Goal: Transaction & Acquisition: Purchase product/service

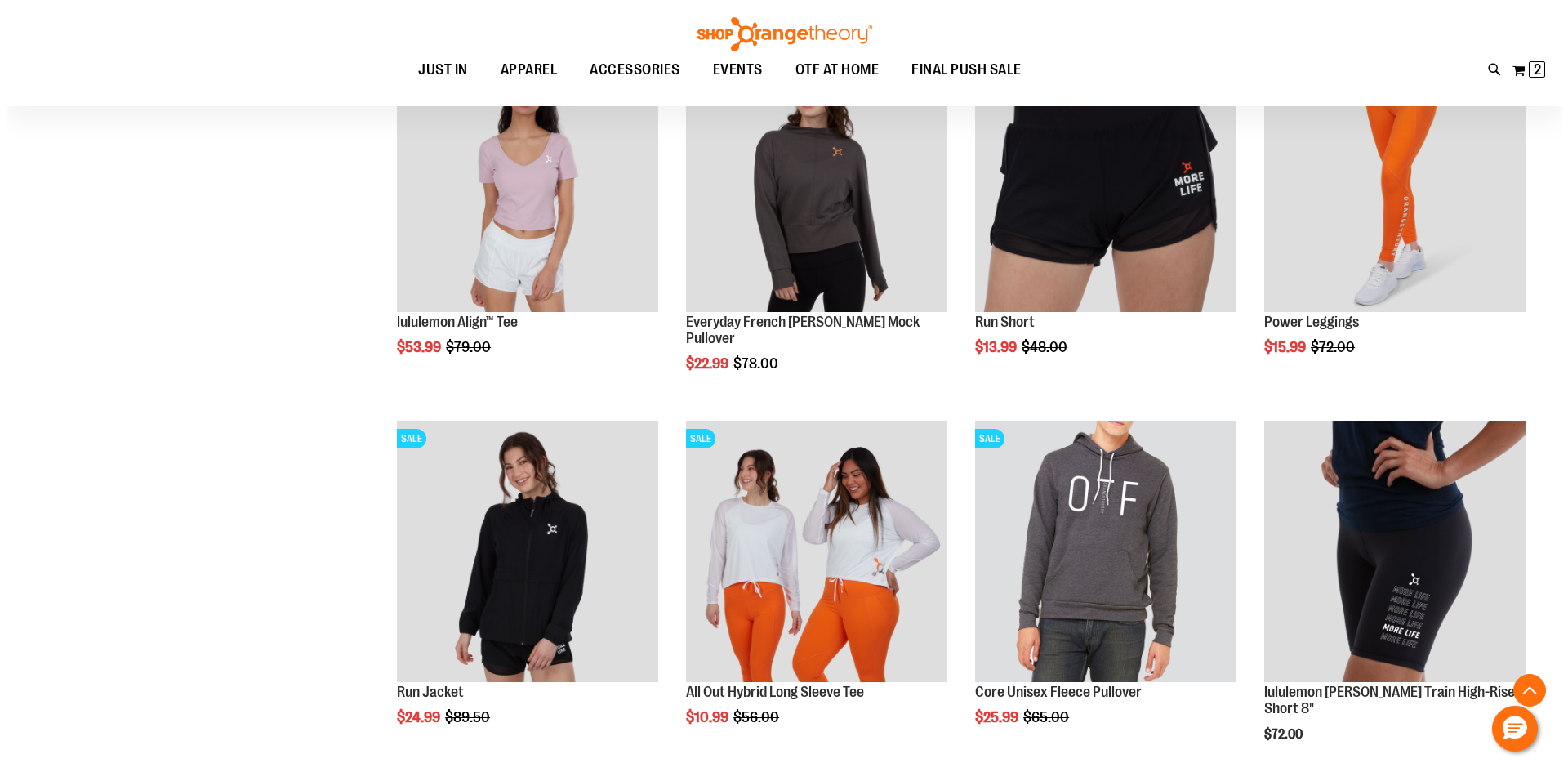
scroll to position [9608, 0]
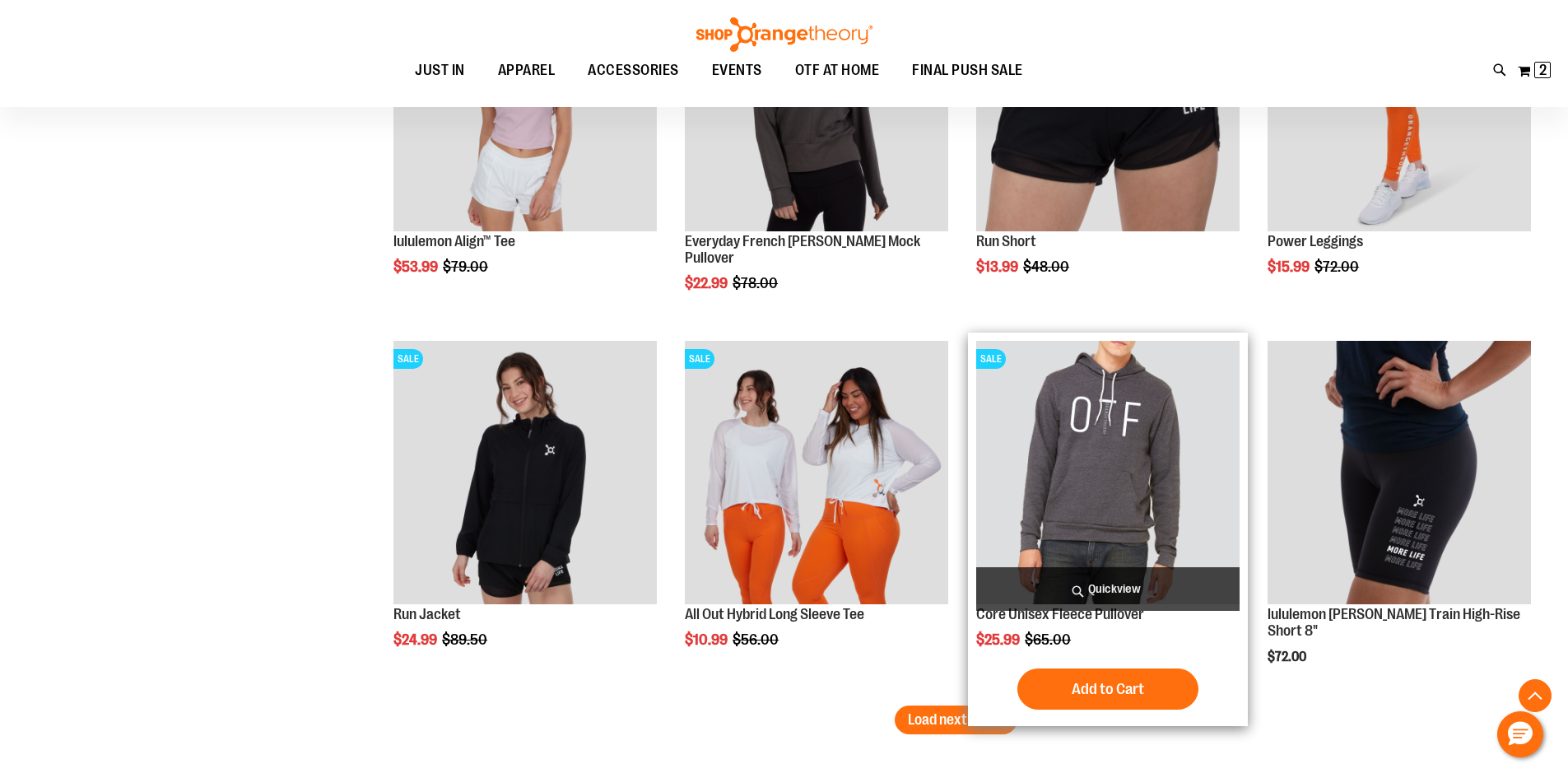
click at [1108, 588] on span "Quickview" at bounding box center [1108, 589] width 264 height 44
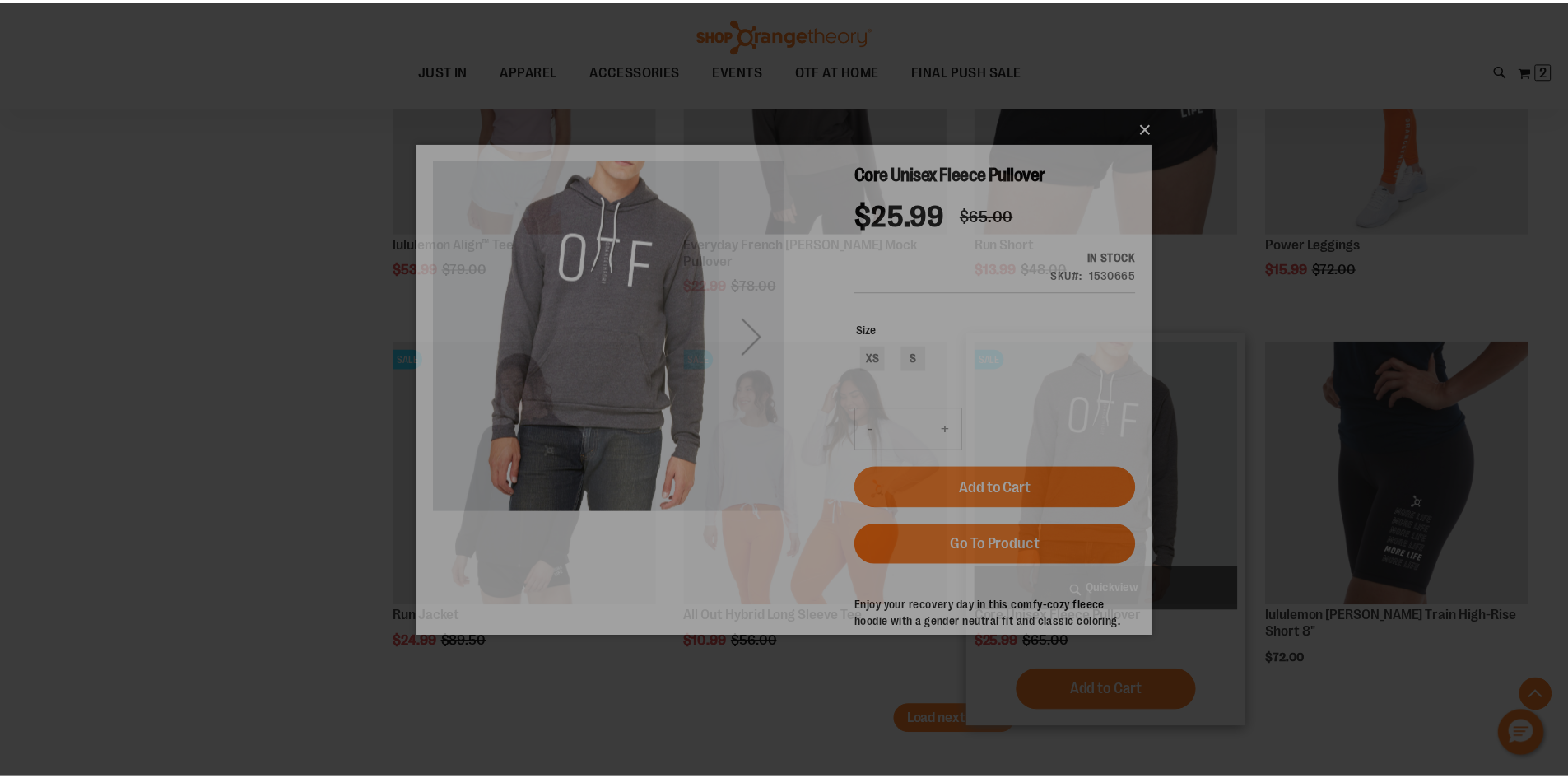
scroll to position [0, 0]
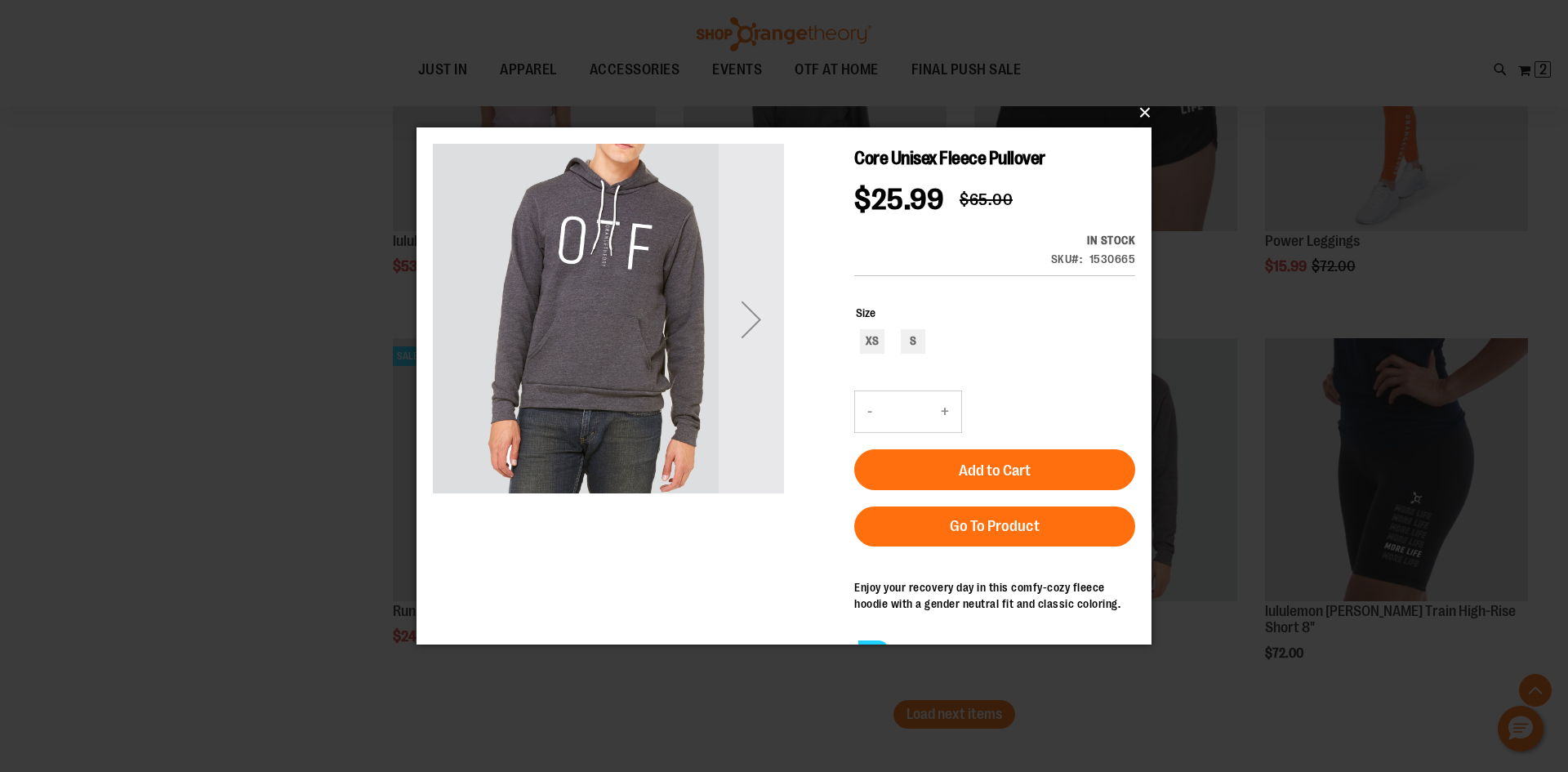
click at [1143, 117] on button "×" at bounding box center [788, 113] width 735 height 36
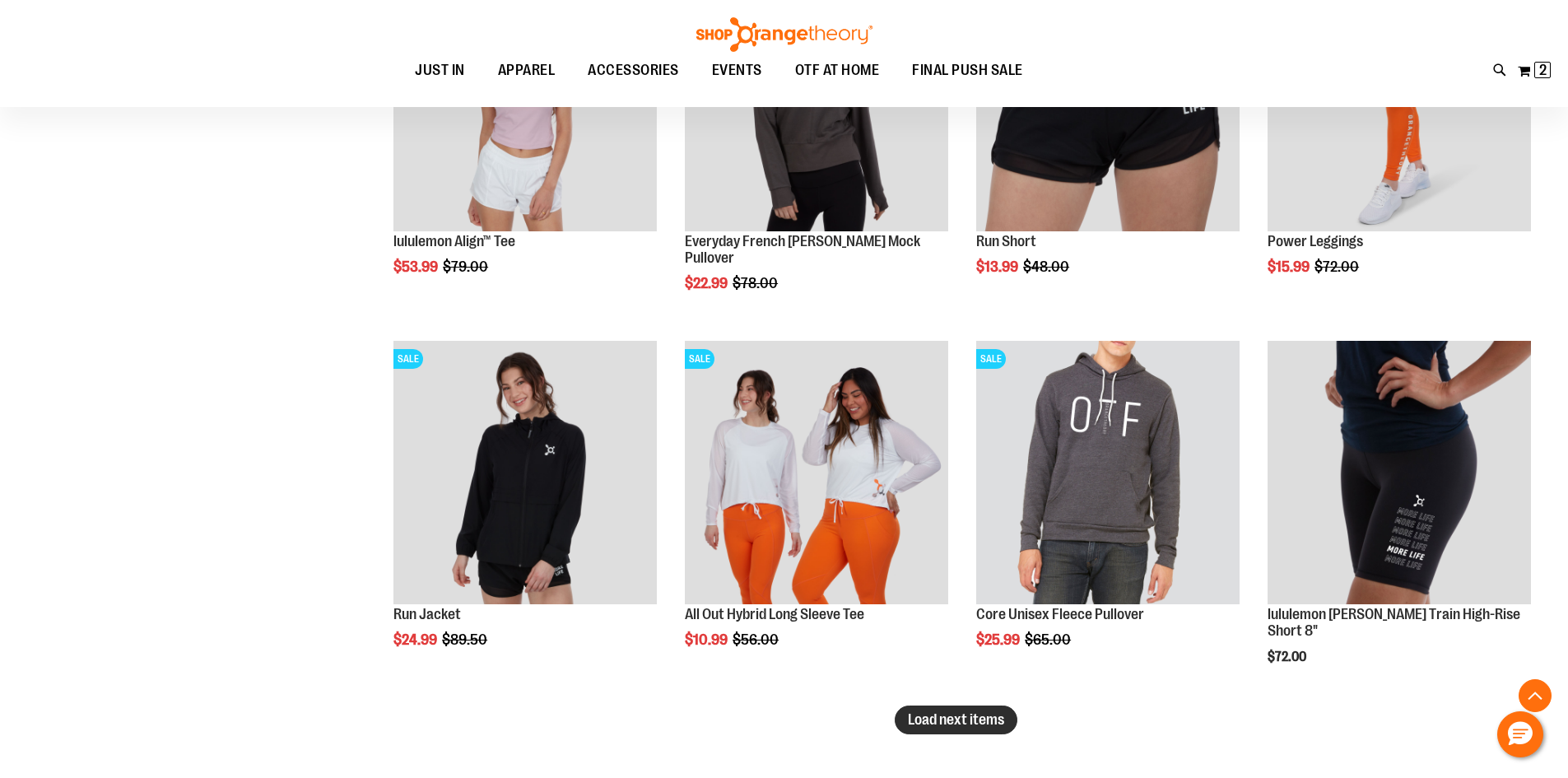
click at [934, 711] on span "Load next items" at bounding box center [956, 719] width 97 height 16
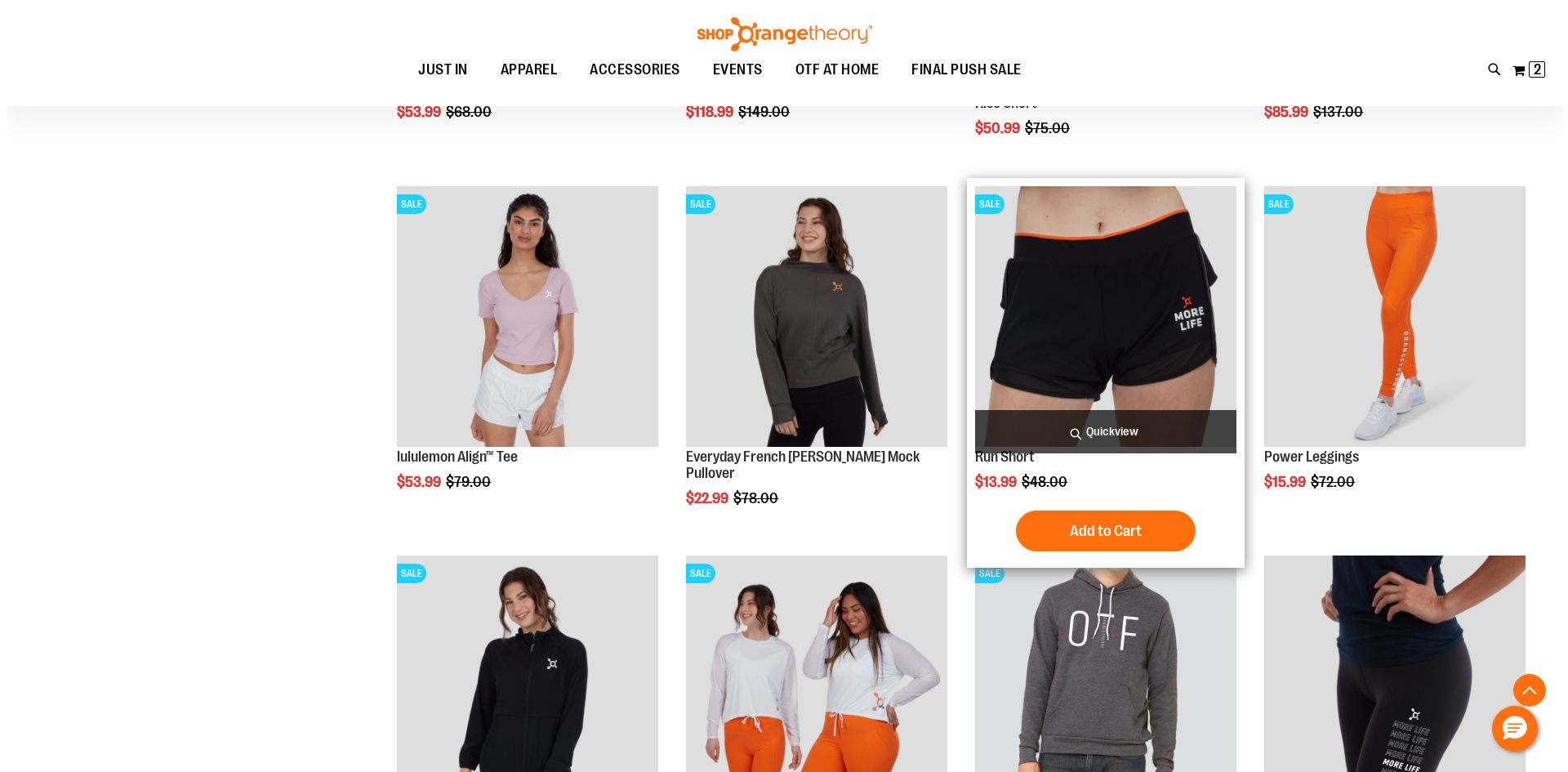
scroll to position [9282, 0]
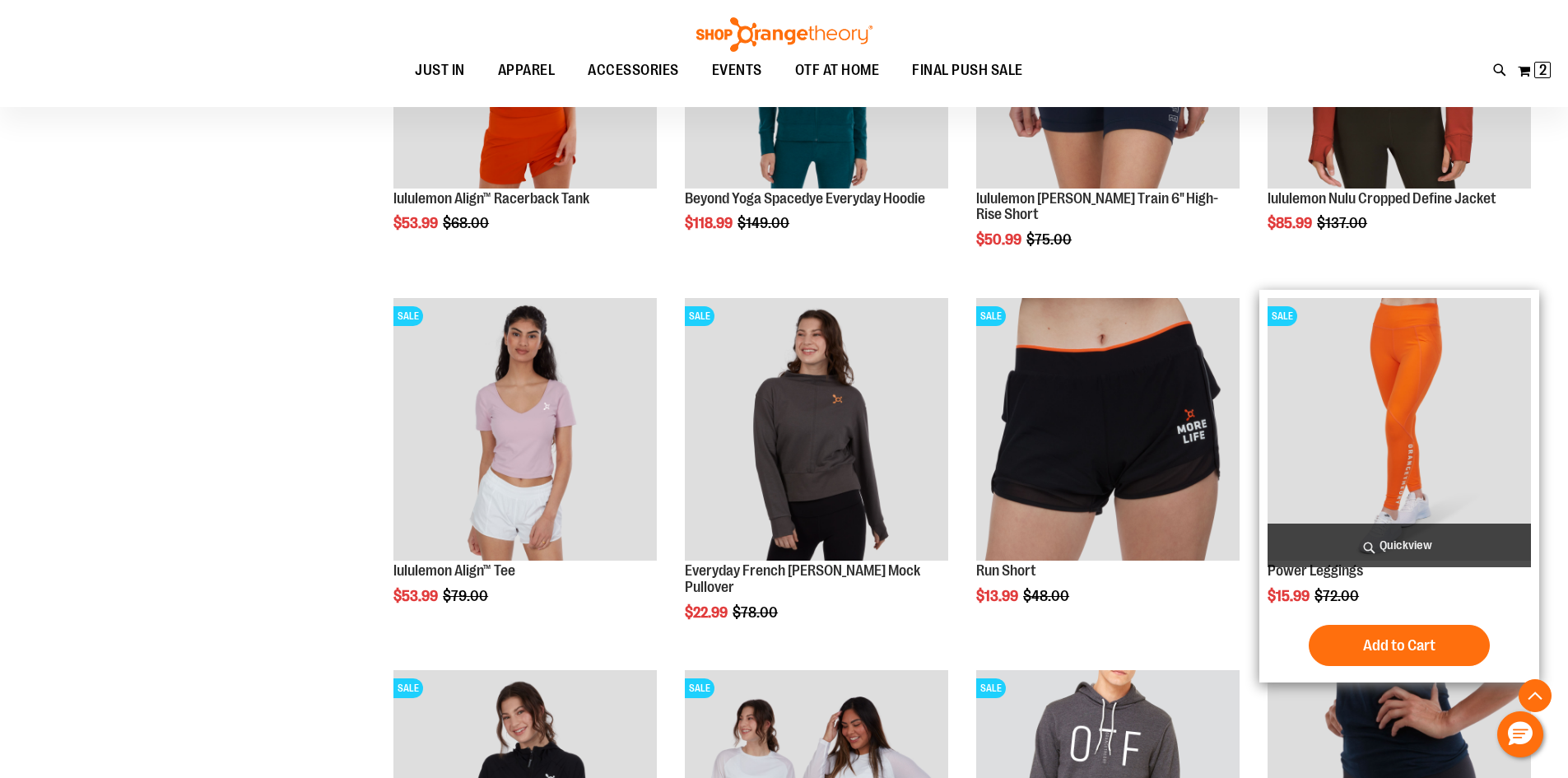
click at [1411, 544] on span "Quickview" at bounding box center [1400, 546] width 264 height 44
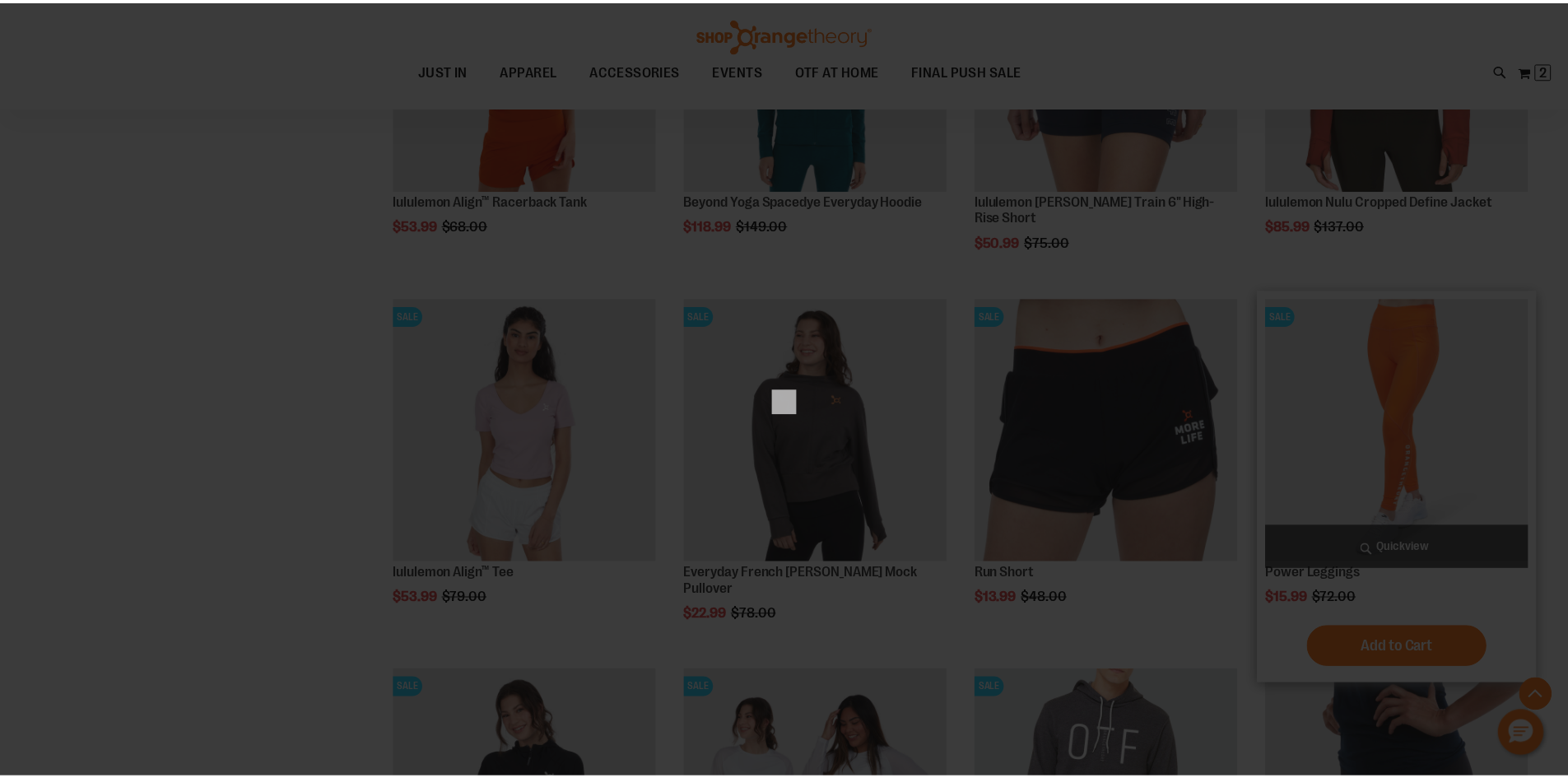
scroll to position [0, 0]
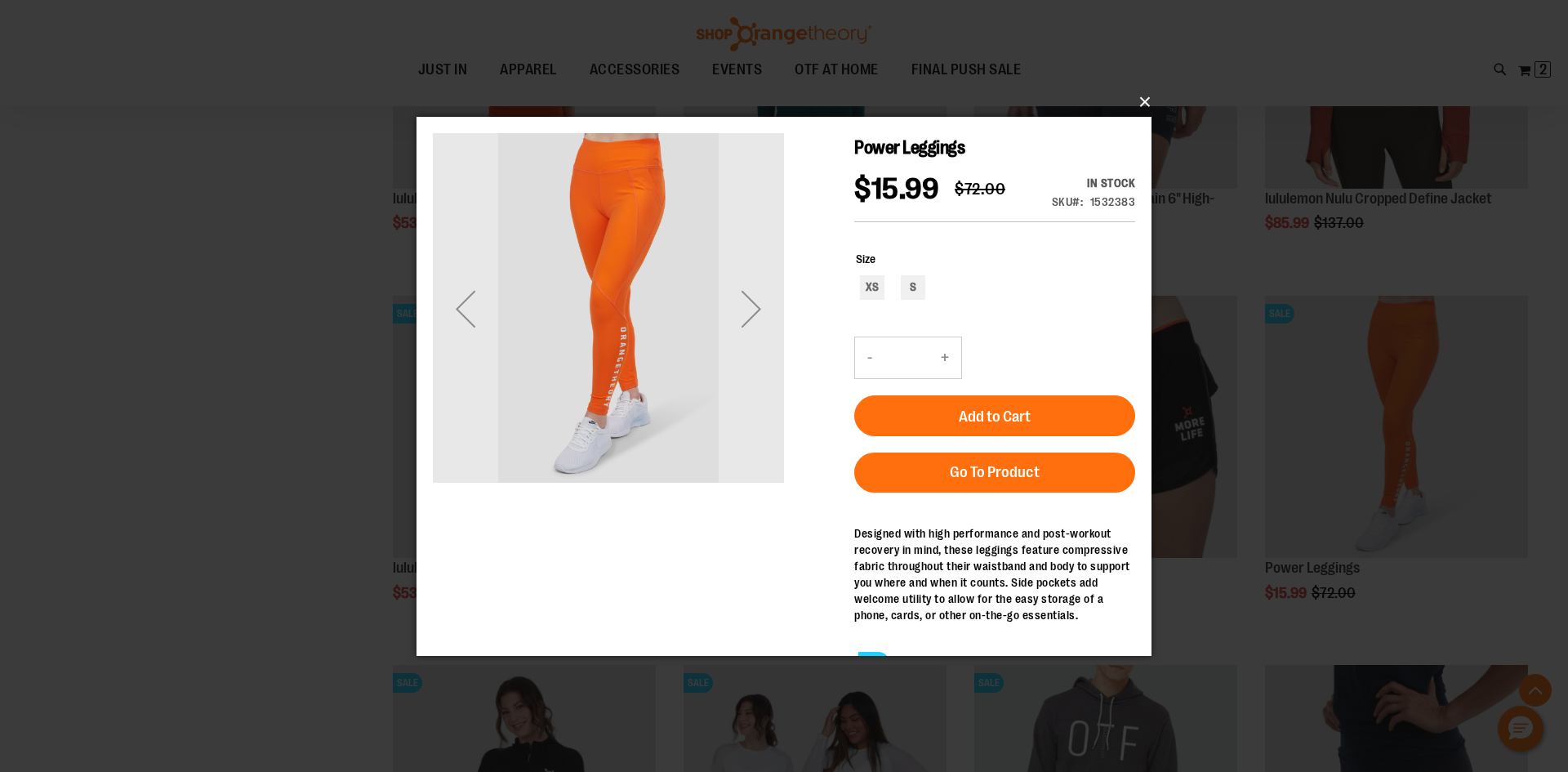
click at [1153, 100] on div "×" at bounding box center [784, 386] width 1568 height 772
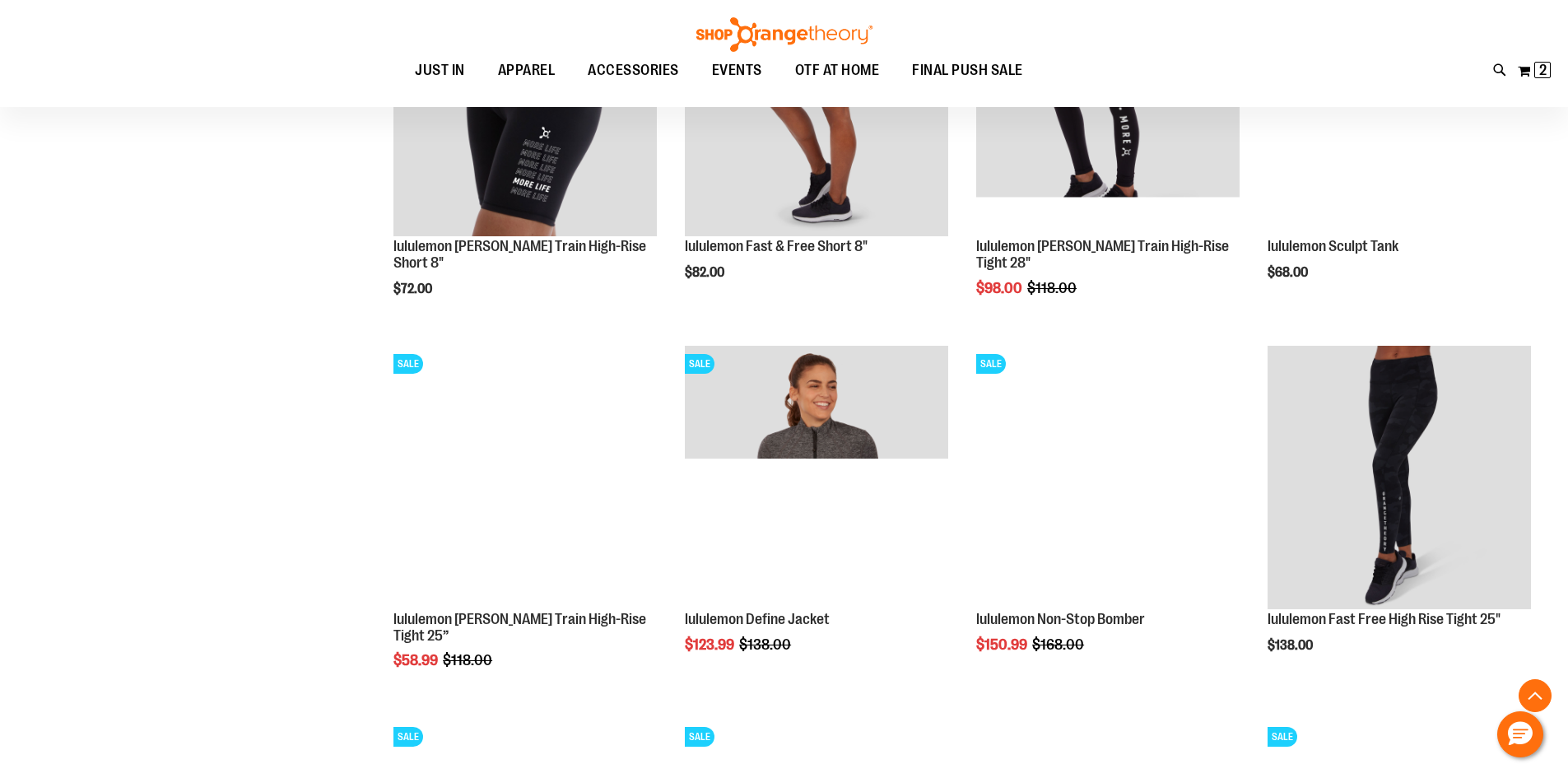
scroll to position [10918, 0]
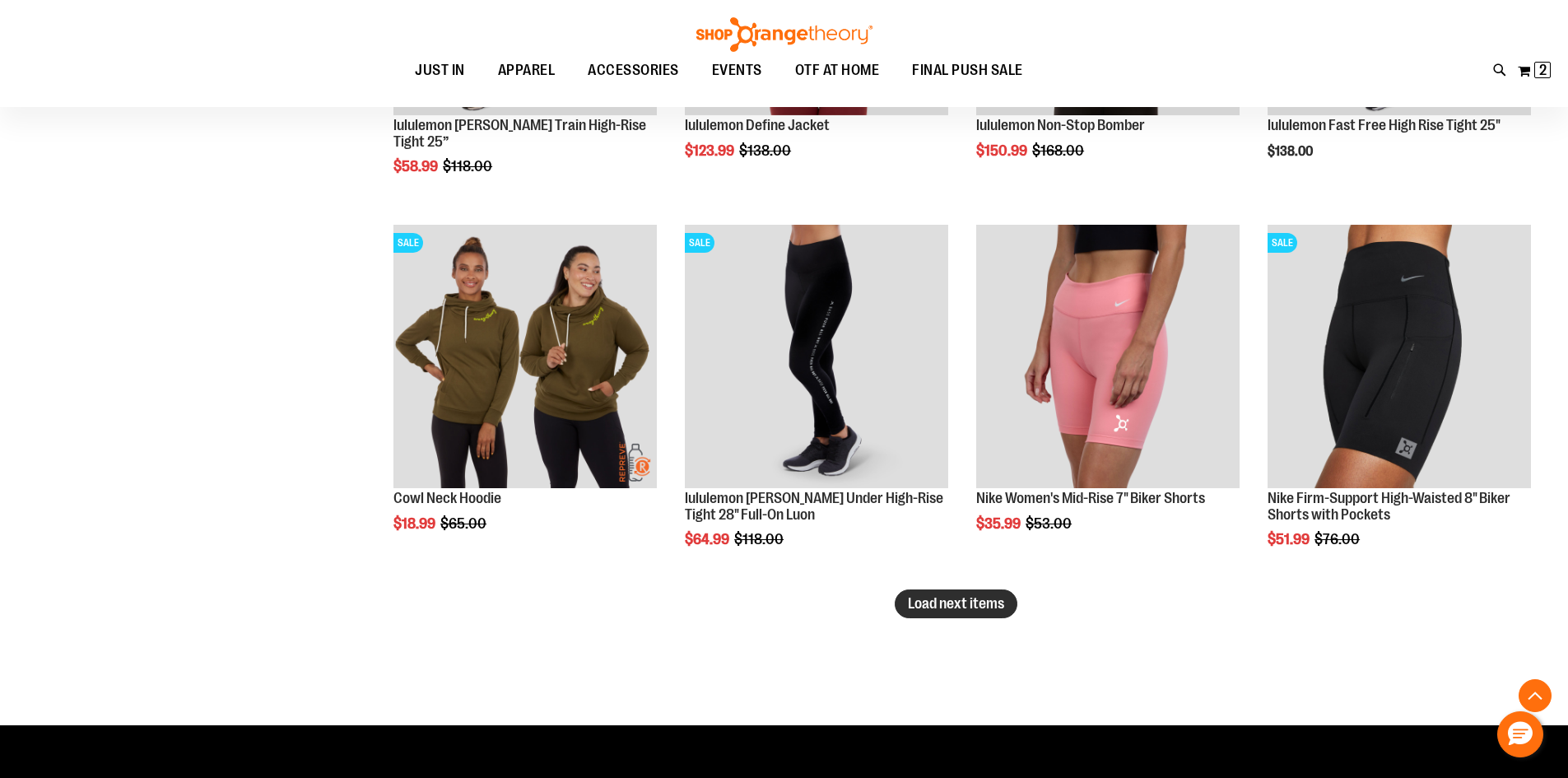
click at [963, 605] on span "Load next items" at bounding box center [956, 602] width 97 height 16
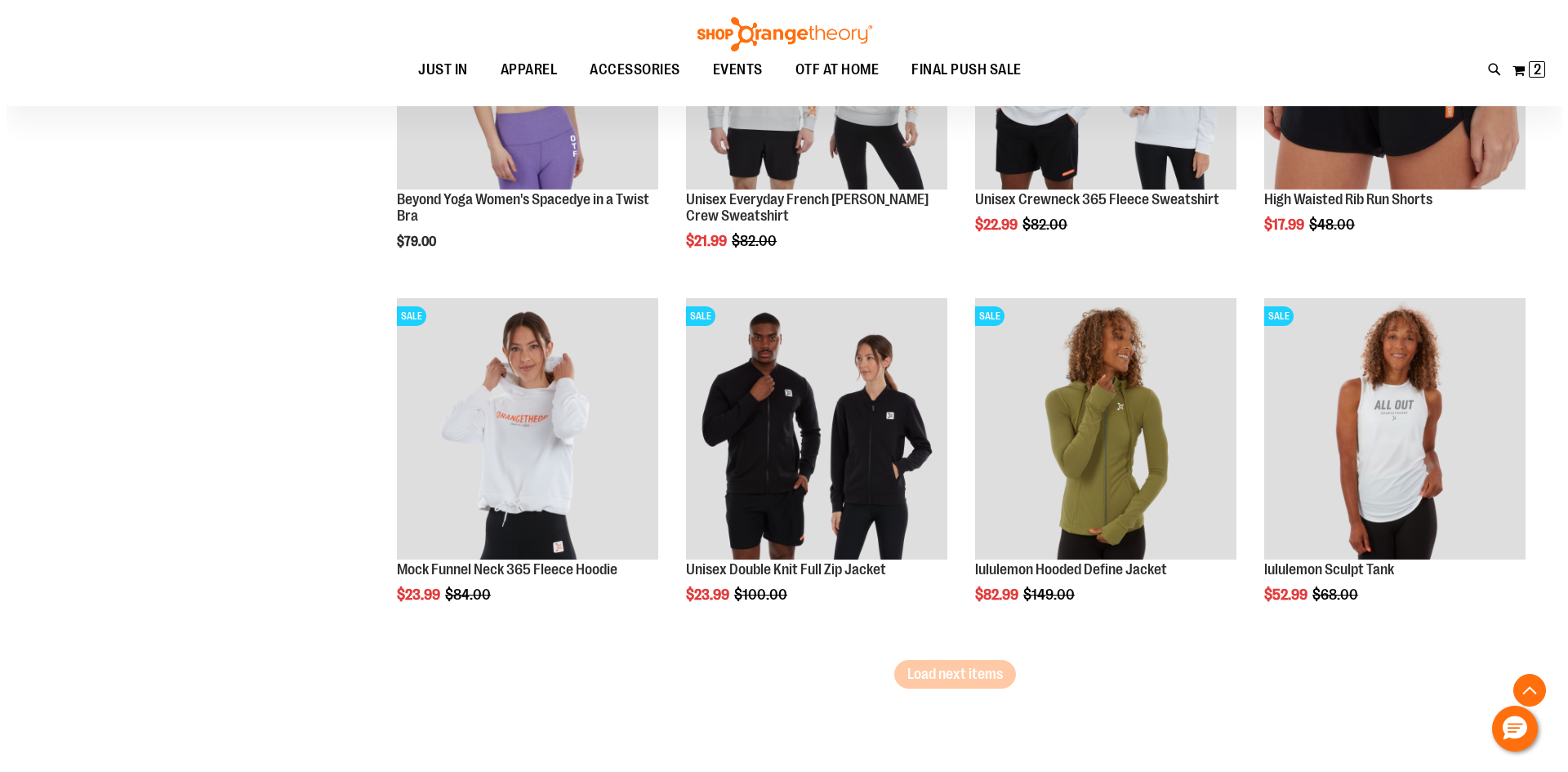
scroll to position [11895, 0]
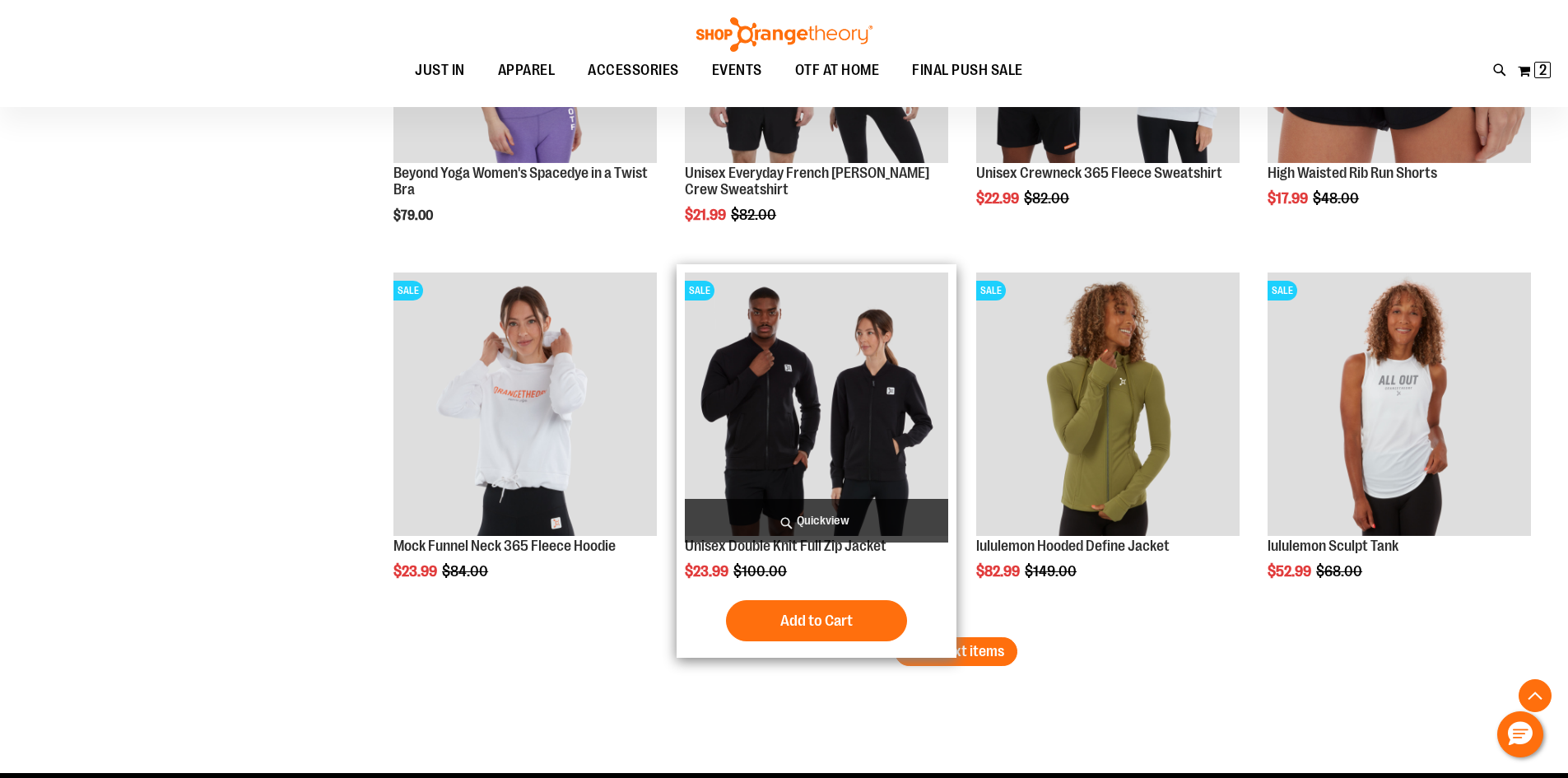
click at [863, 506] on span "Quickview" at bounding box center [817, 521] width 264 height 44
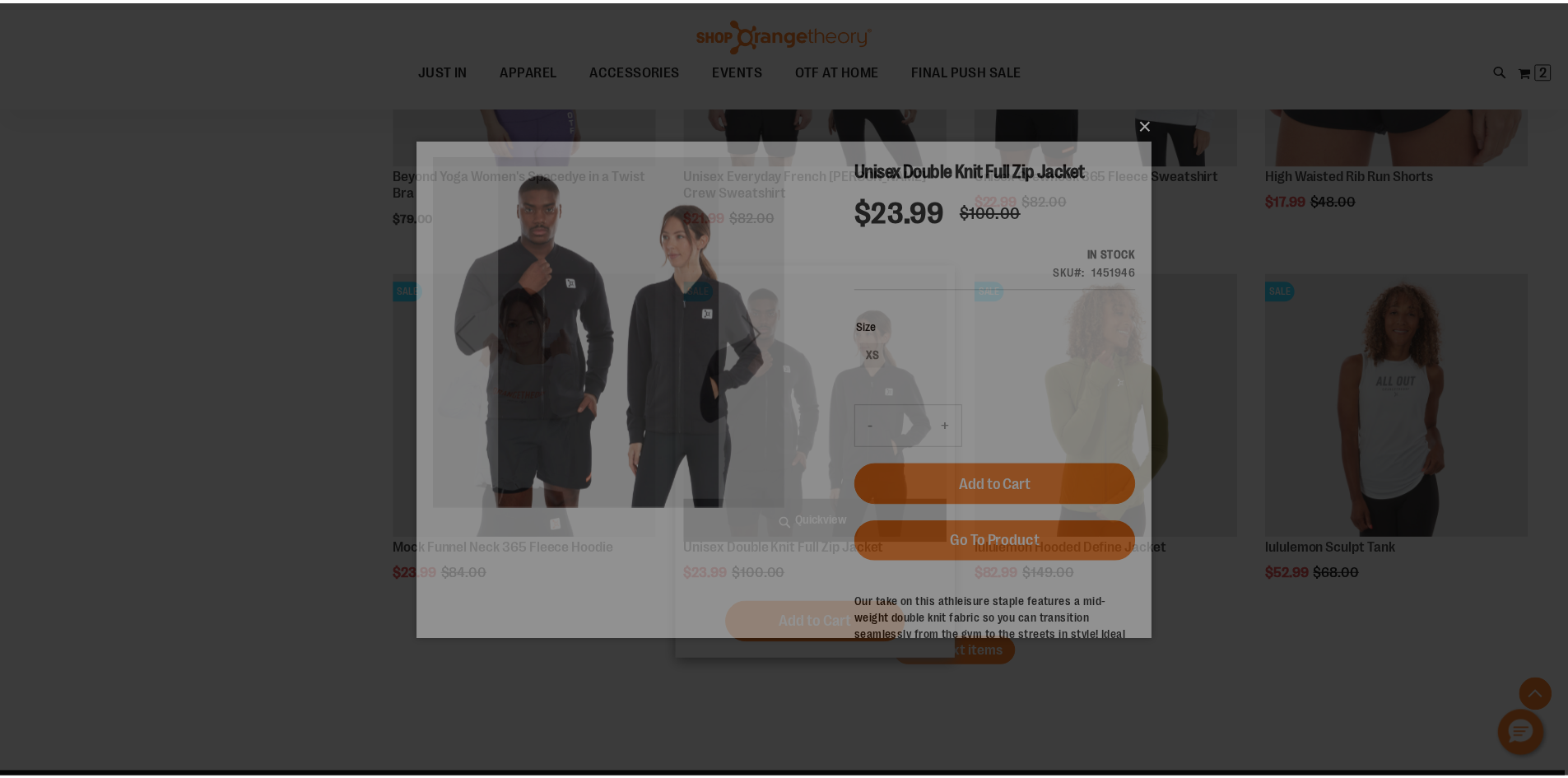
scroll to position [0, 0]
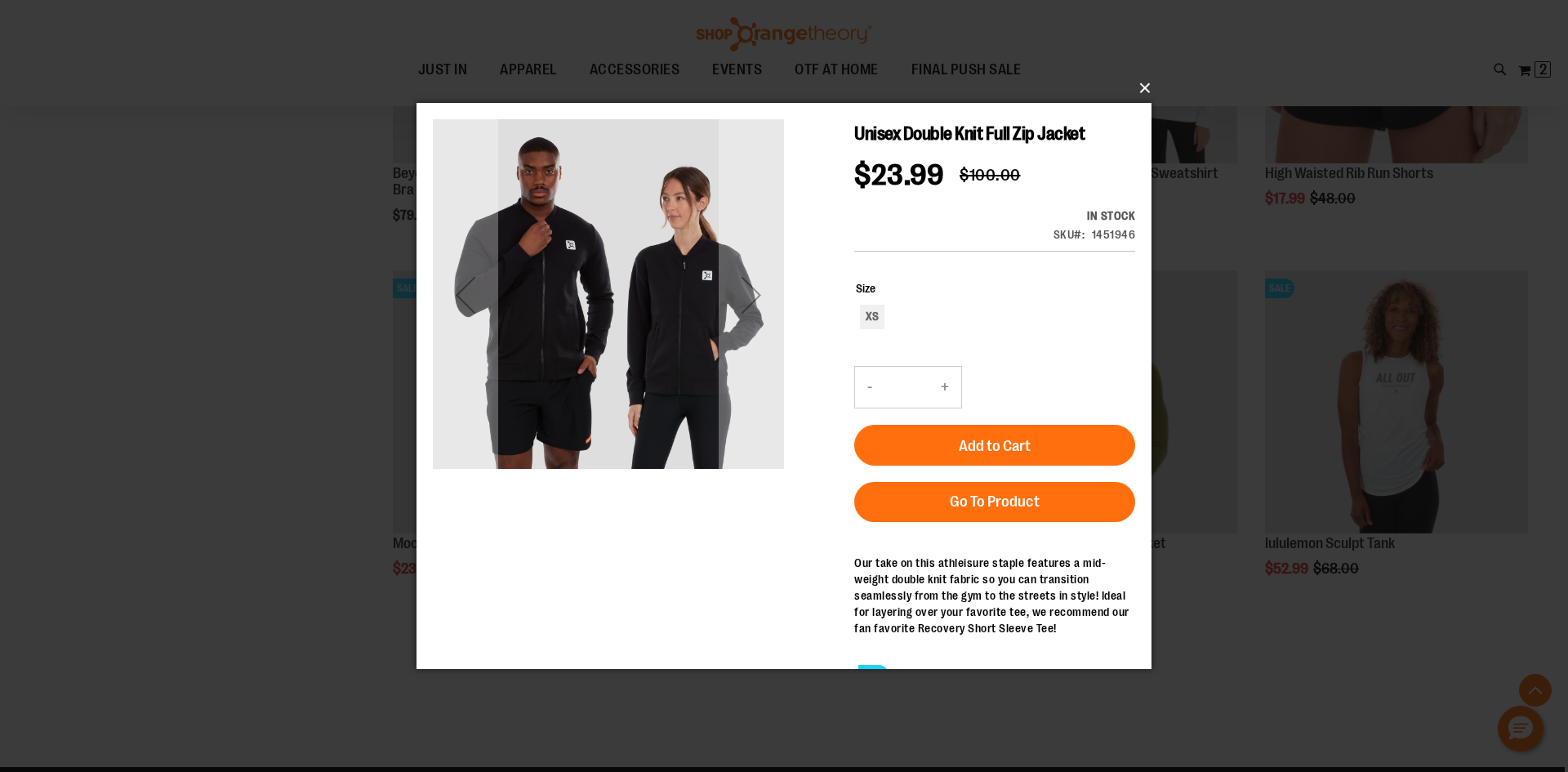
click at [1144, 89] on div "×" at bounding box center [784, 386] width 1568 height 772
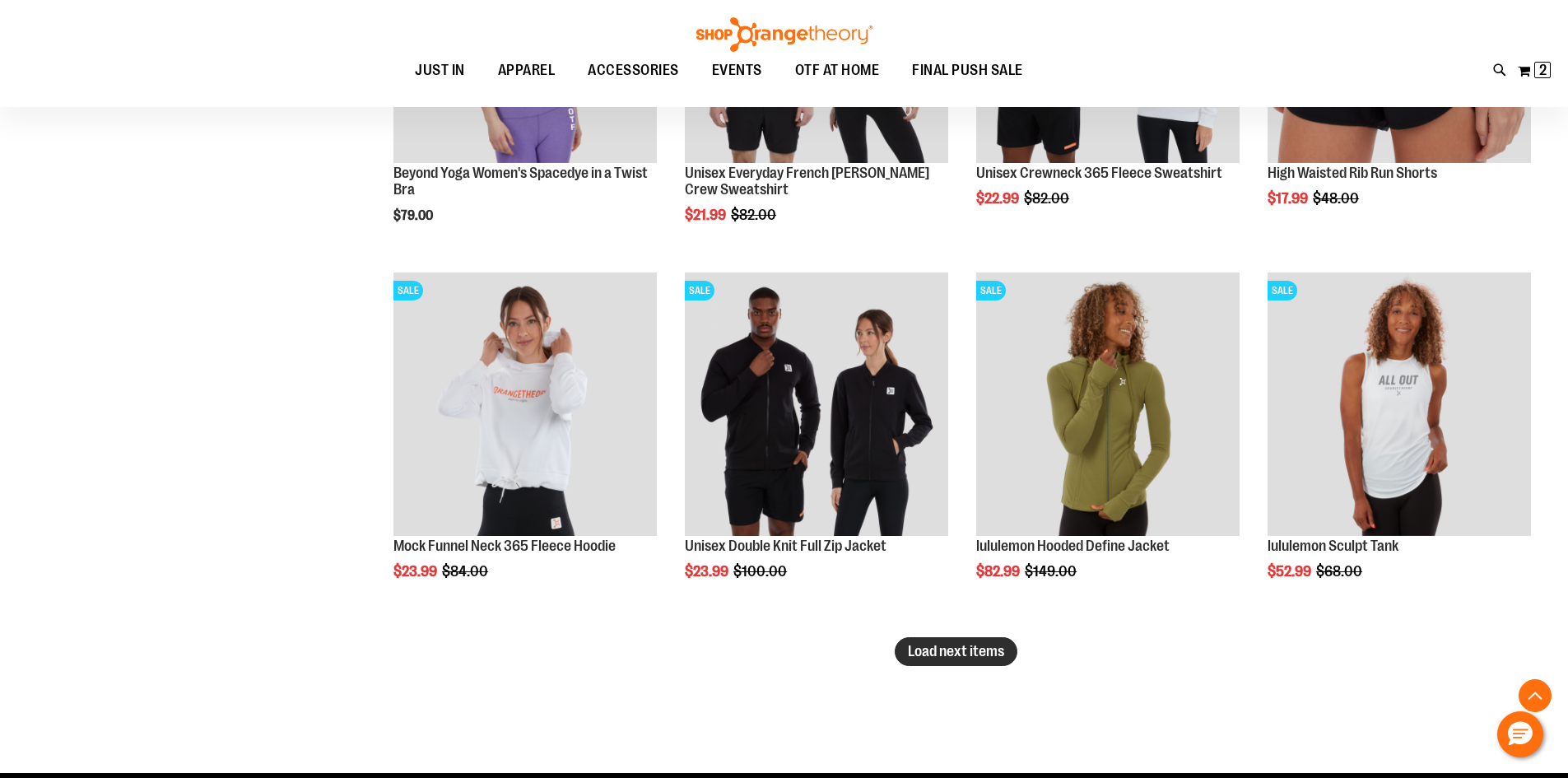
click at [932, 654] on span "Load next items" at bounding box center [956, 650] width 97 height 16
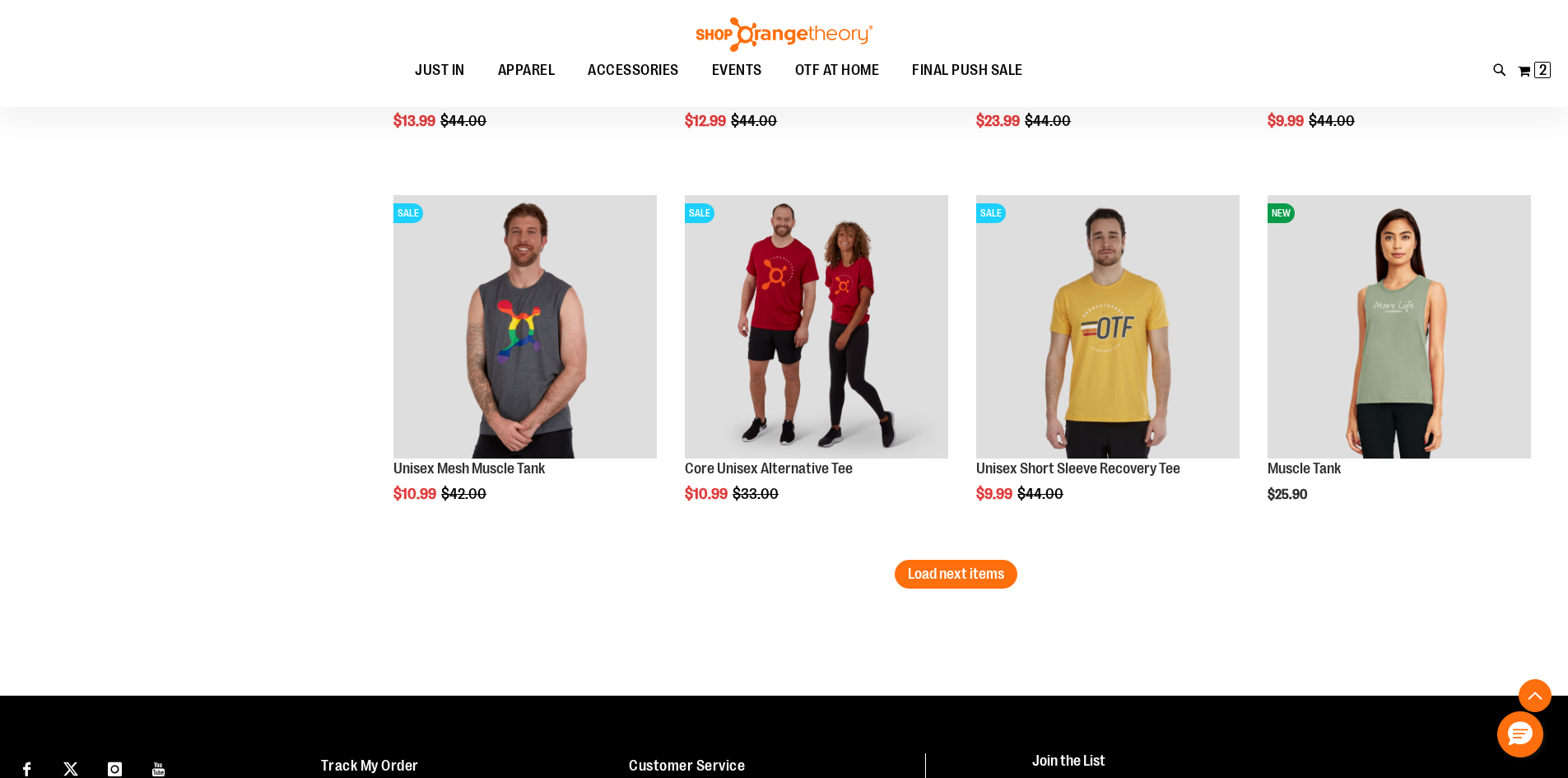
scroll to position [13222, 0]
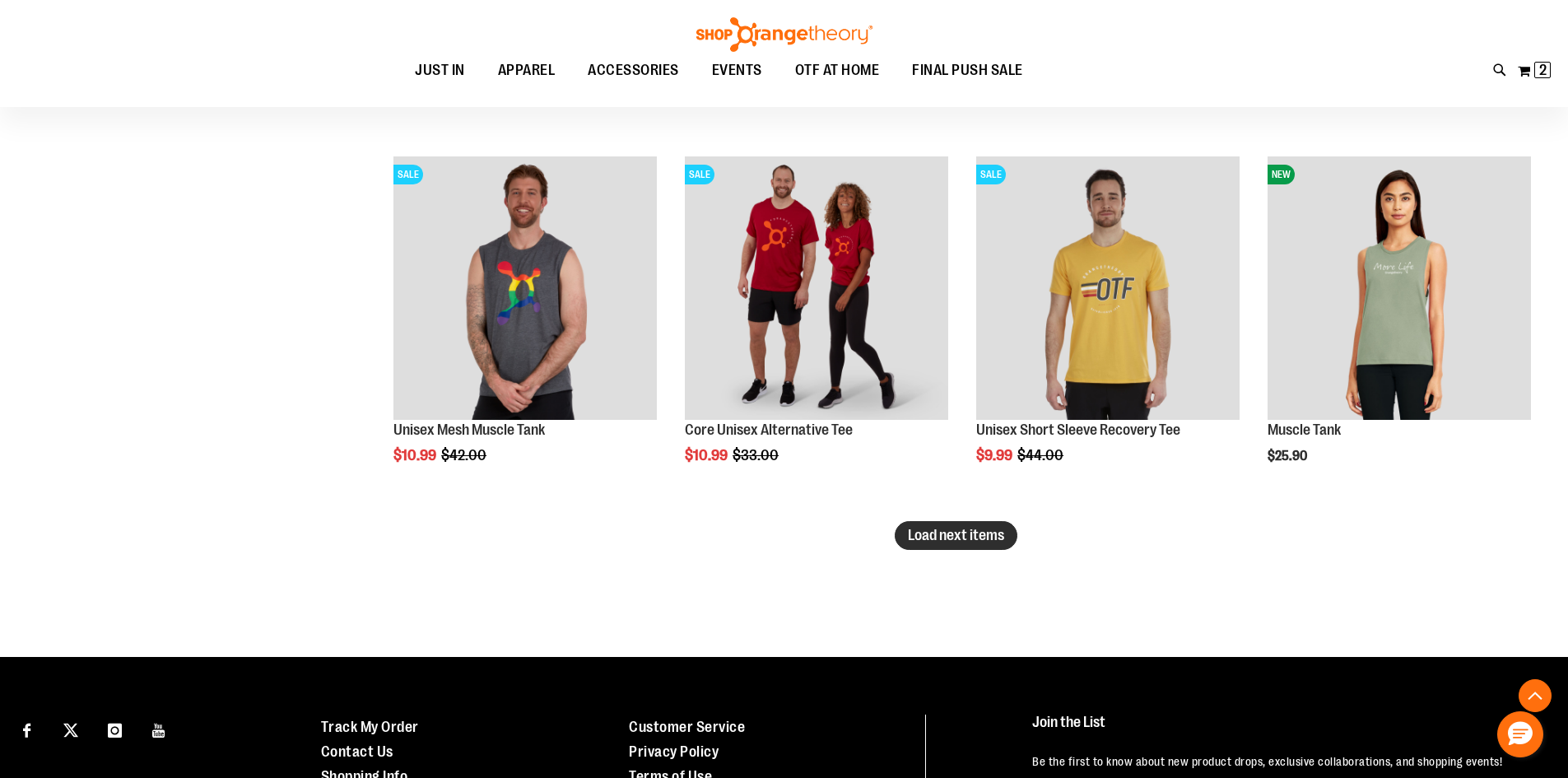
click at [943, 527] on span "Load next items" at bounding box center [956, 534] width 97 height 16
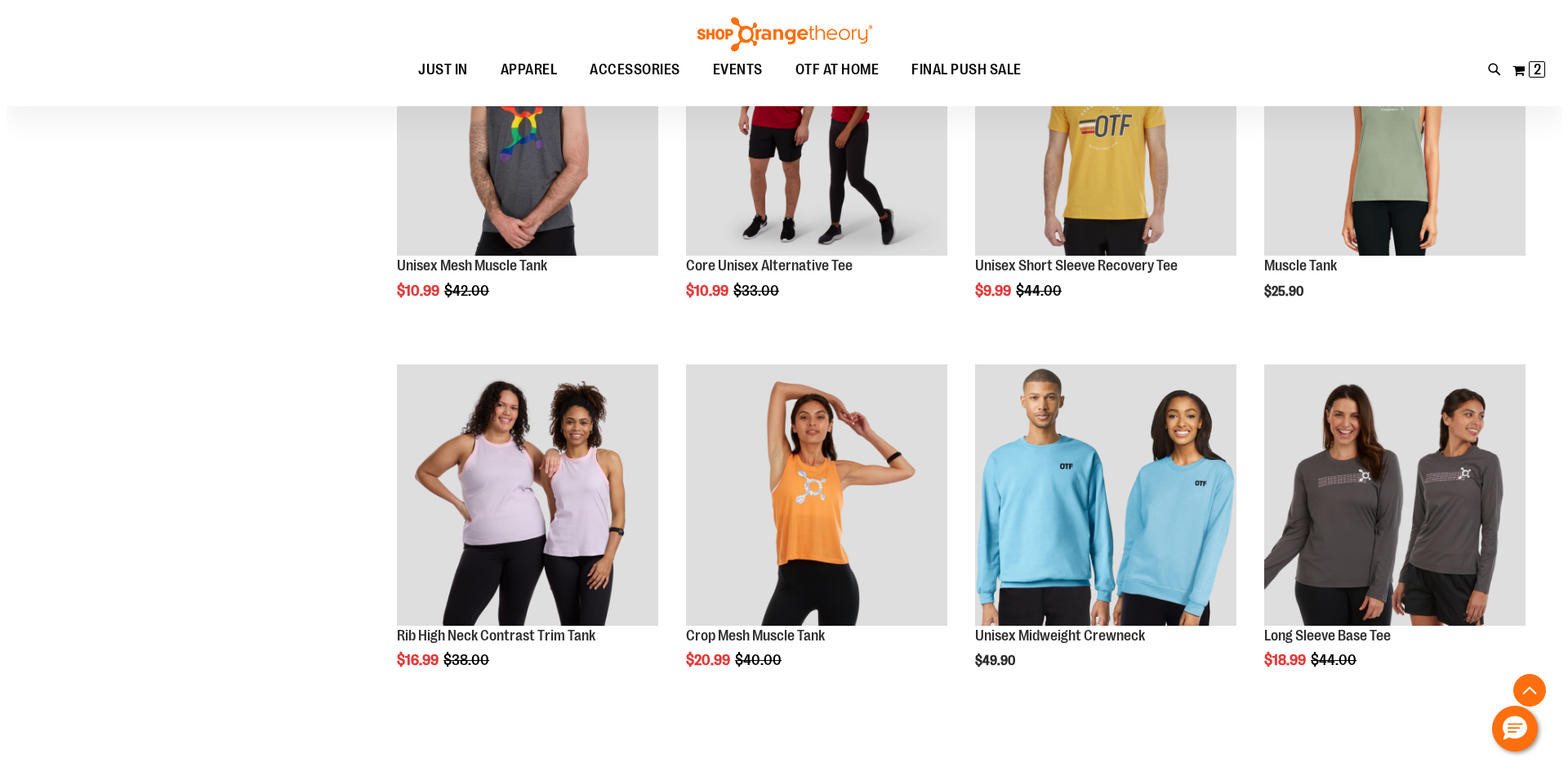
scroll to position [13283, 0]
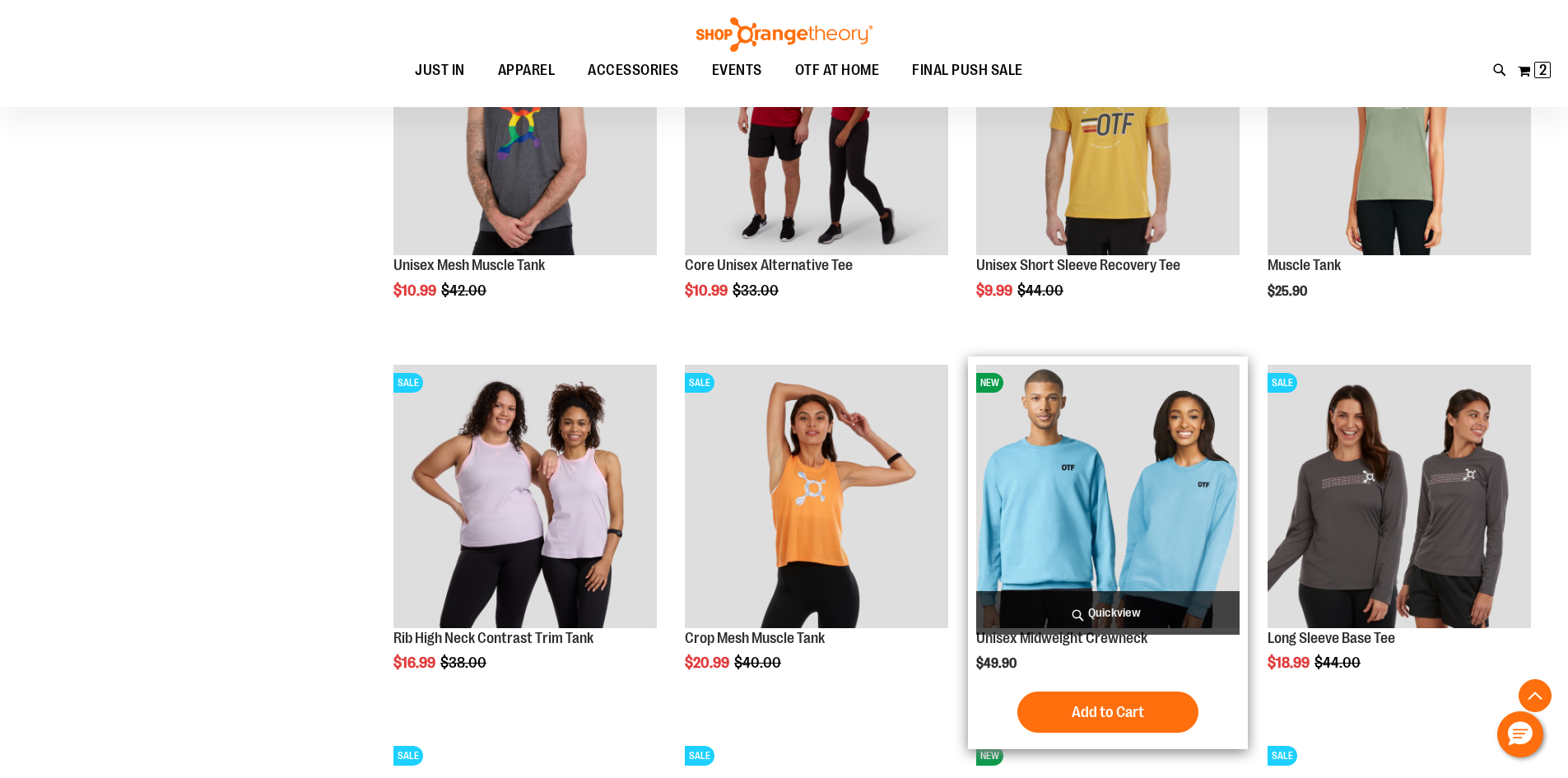
click at [1133, 598] on span "Quickview" at bounding box center [1108, 613] width 264 height 44
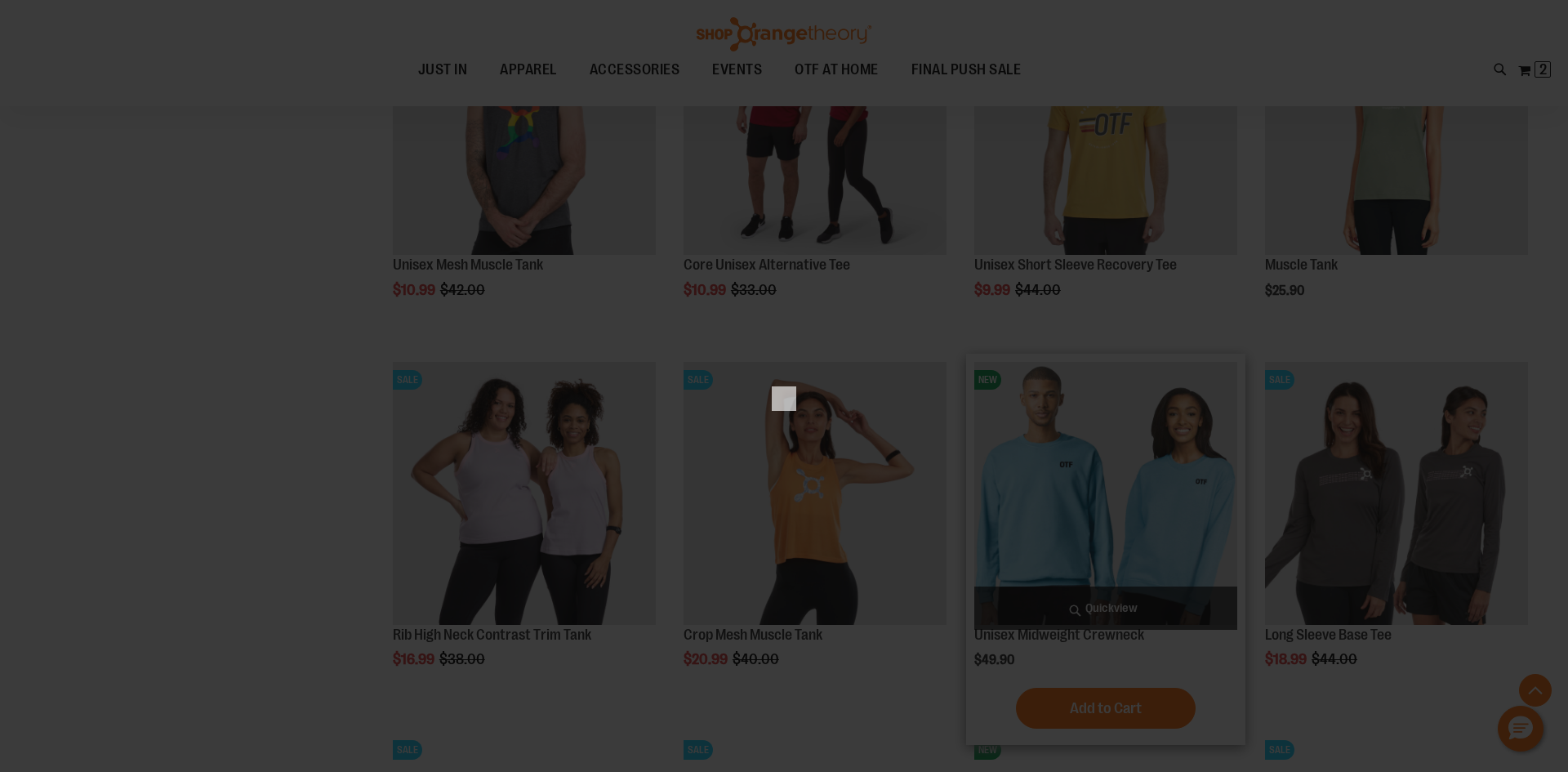
scroll to position [0, 0]
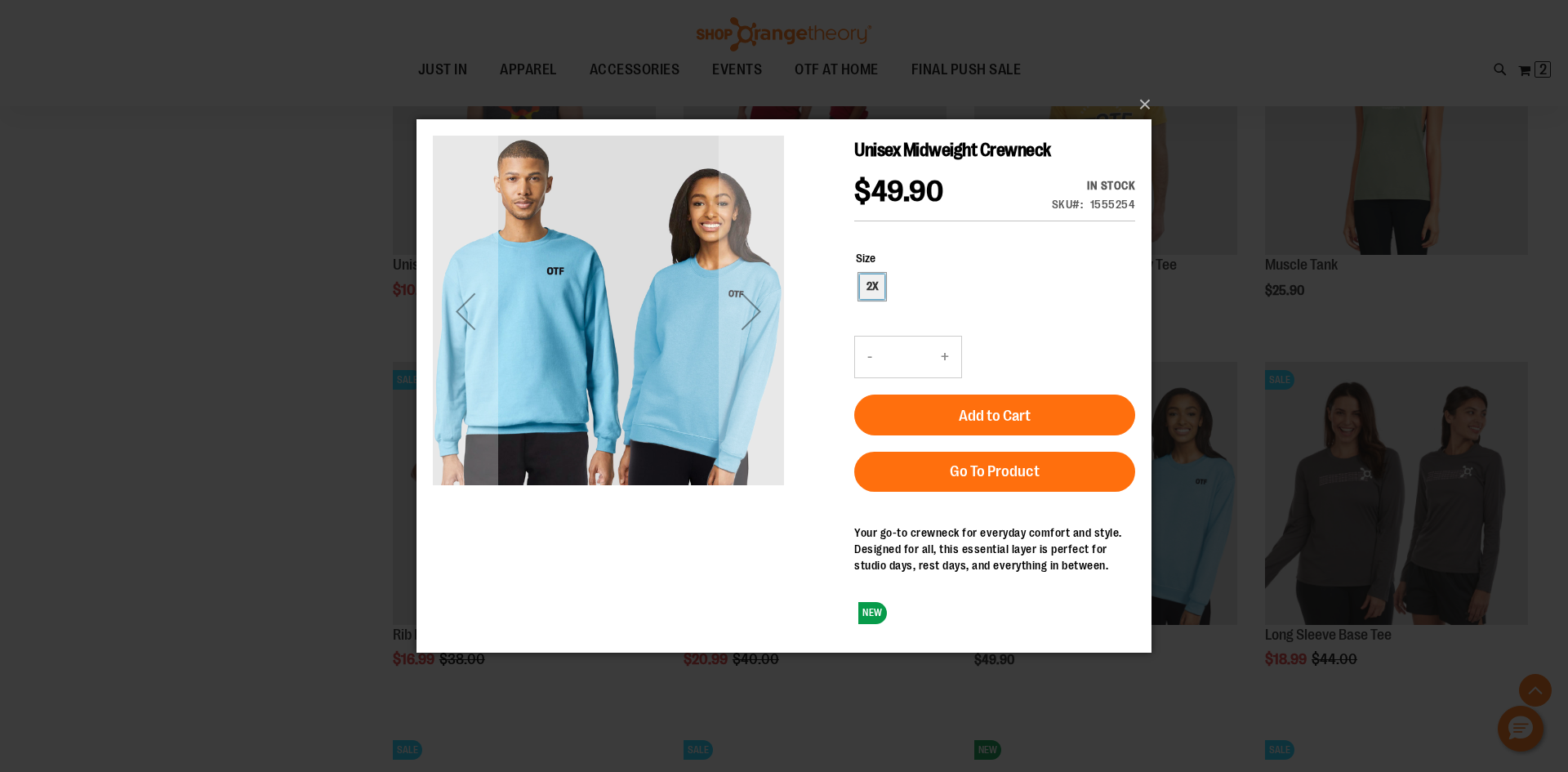
click at [872, 282] on div "2X" at bounding box center [873, 285] width 25 height 25
type input "***"
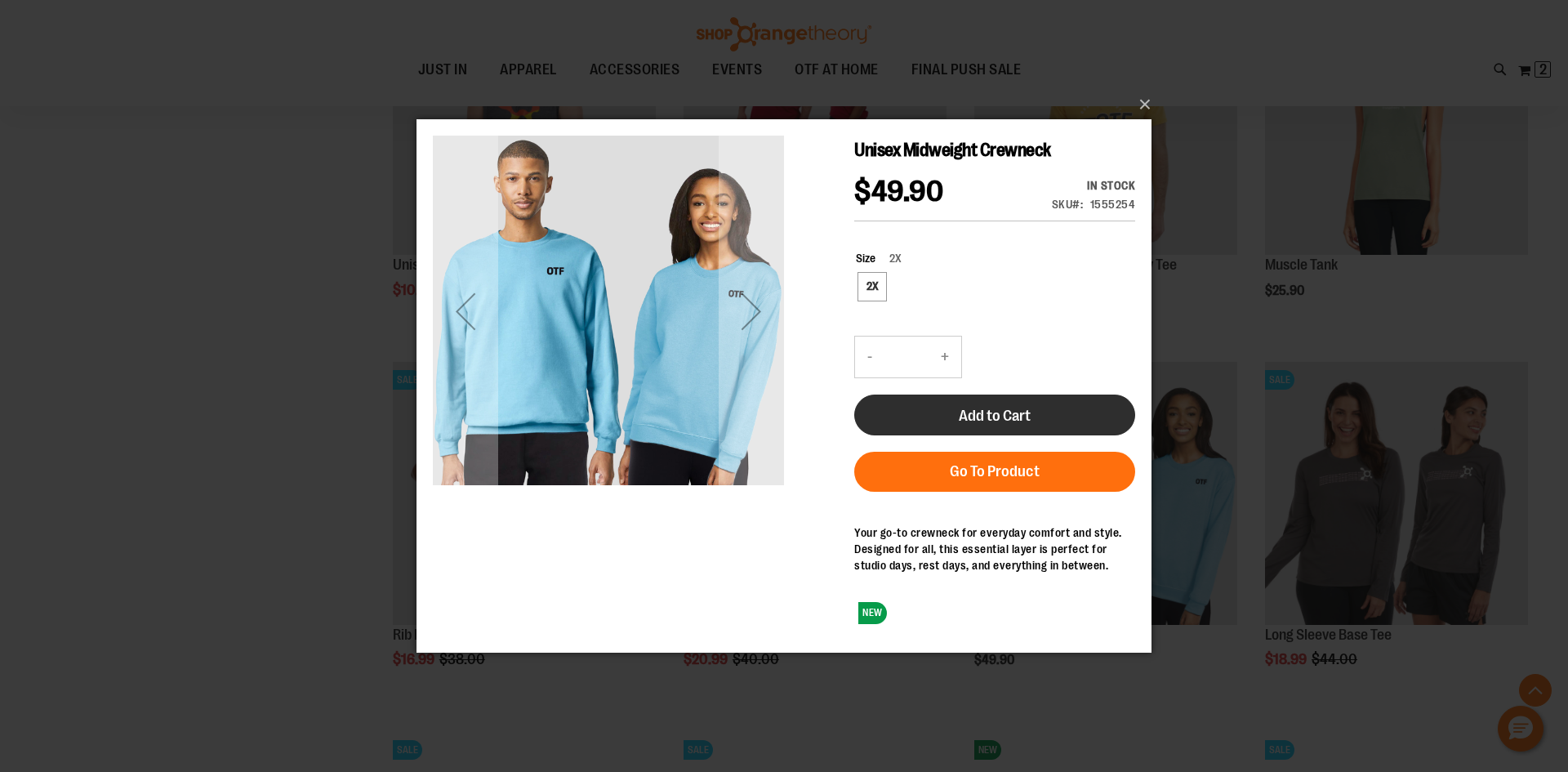
click at [993, 409] on span "Add to Cart" at bounding box center [995, 414] width 72 height 18
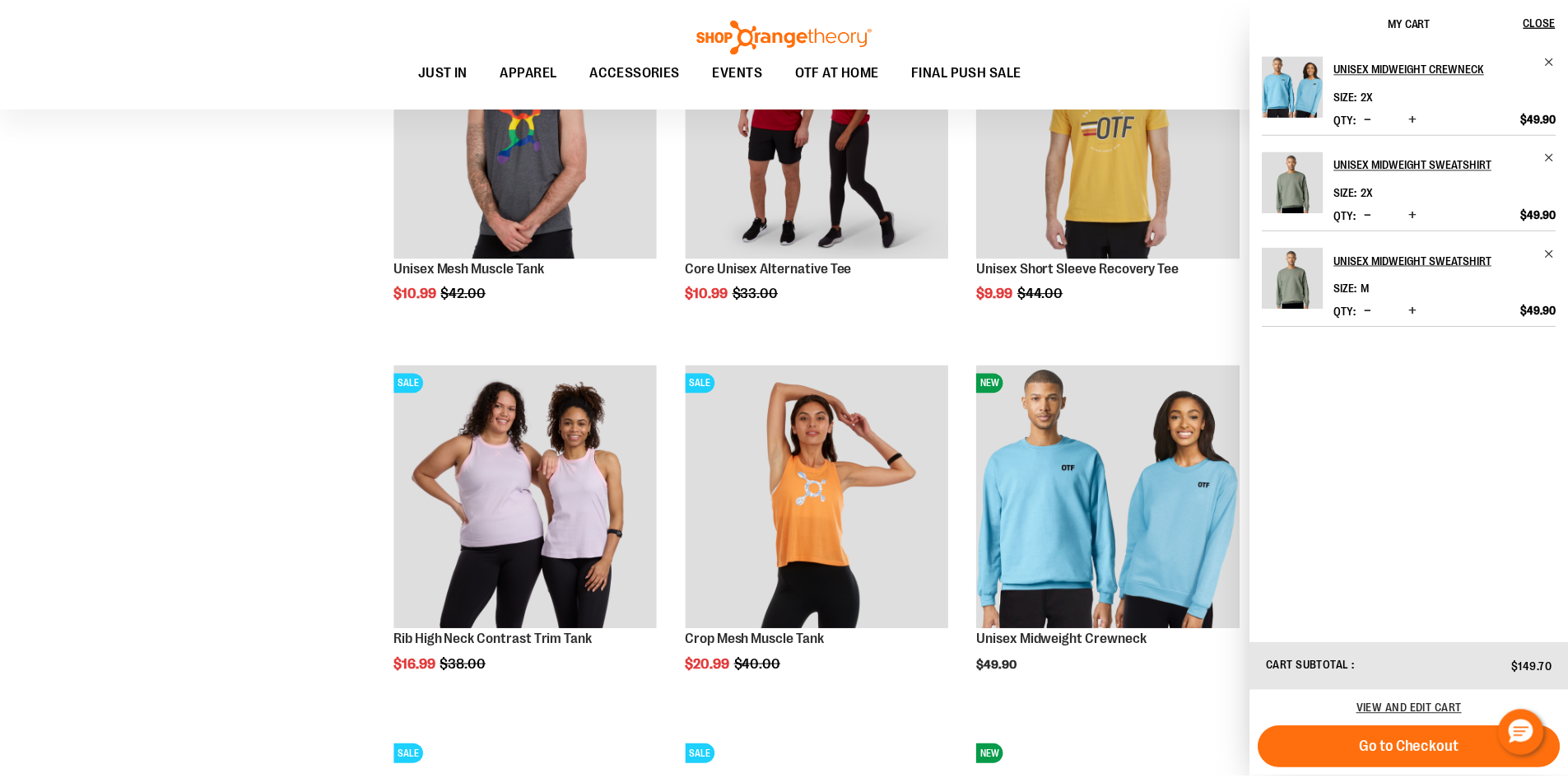
scroll to position [13927, 0]
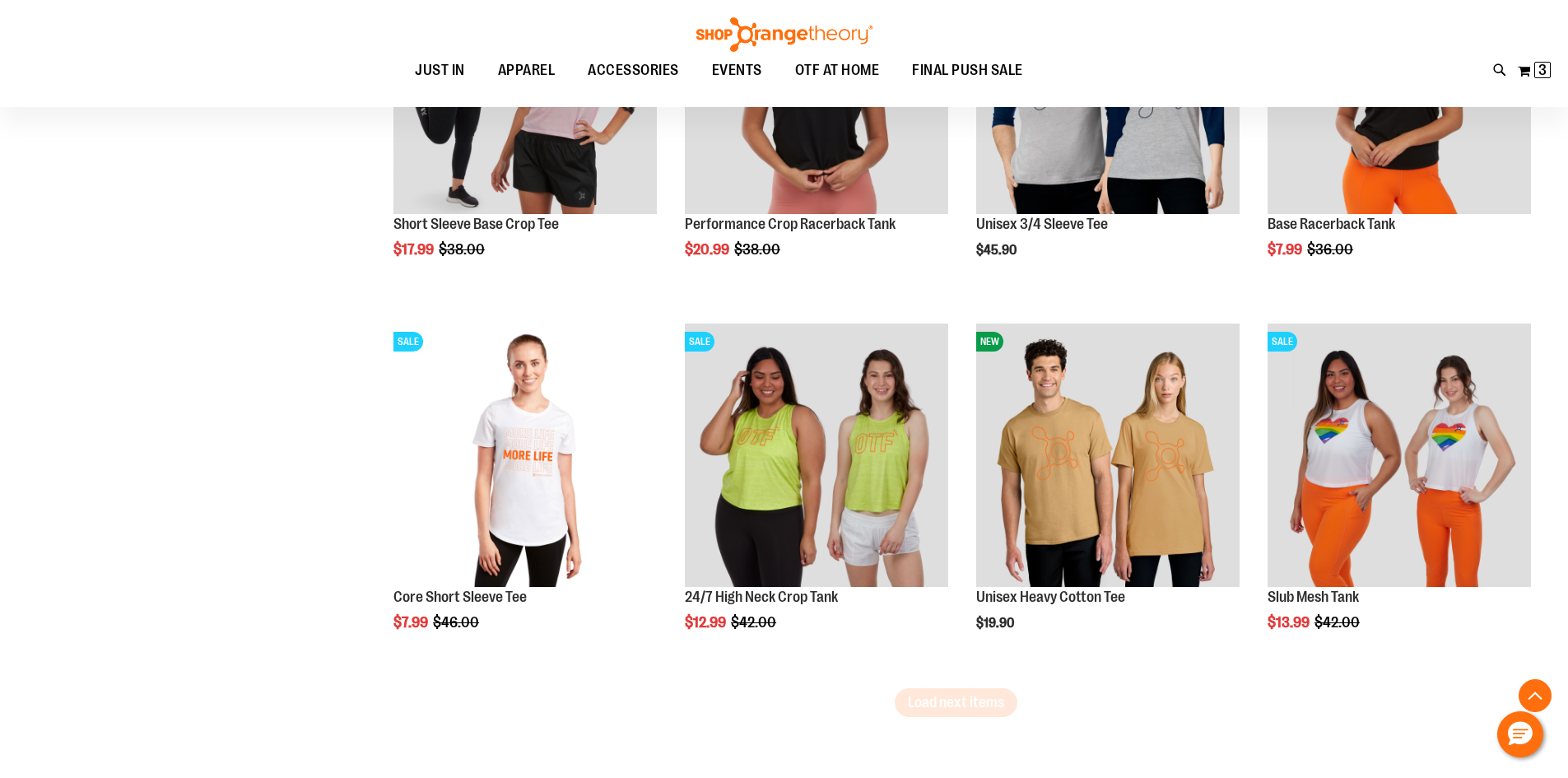
scroll to position [14173, 0]
click at [916, 698] on span "Load next items" at bounding box center [956, 701] width 97 height 16
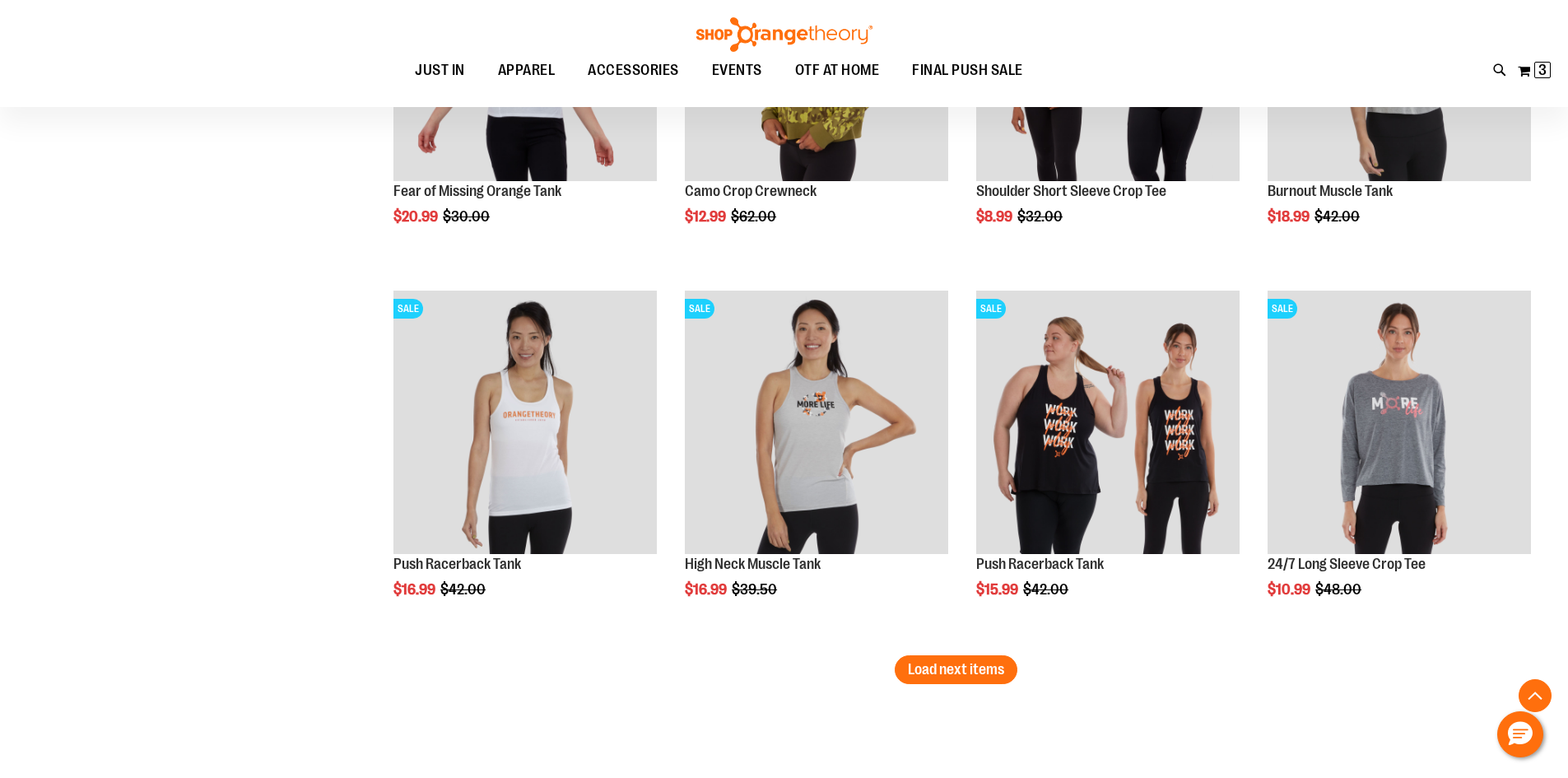
scroll to position [15325, 0]
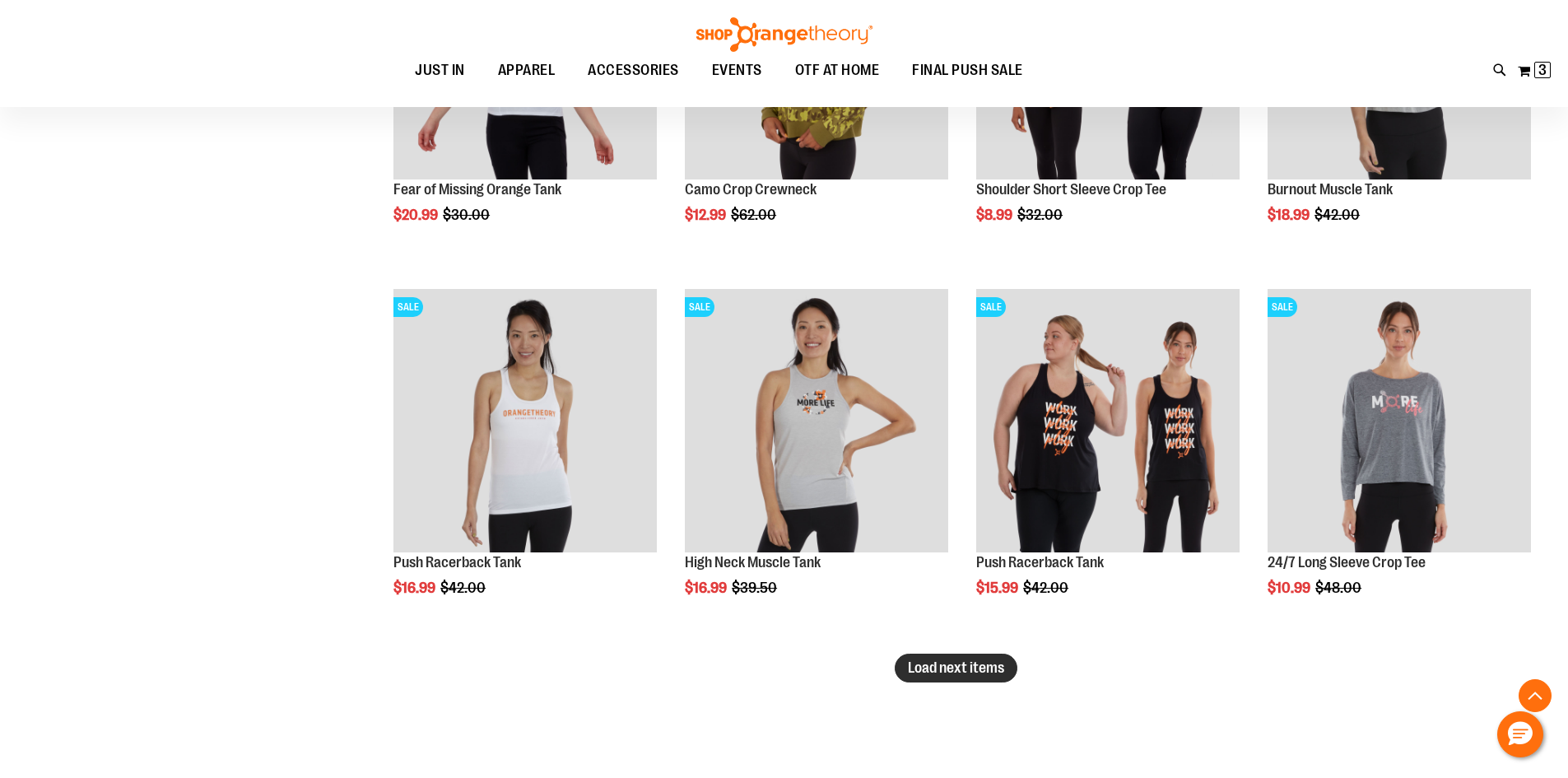
click at [944, 672] on span "Load next items" at bounding box center [956, 667] width 97 height 16
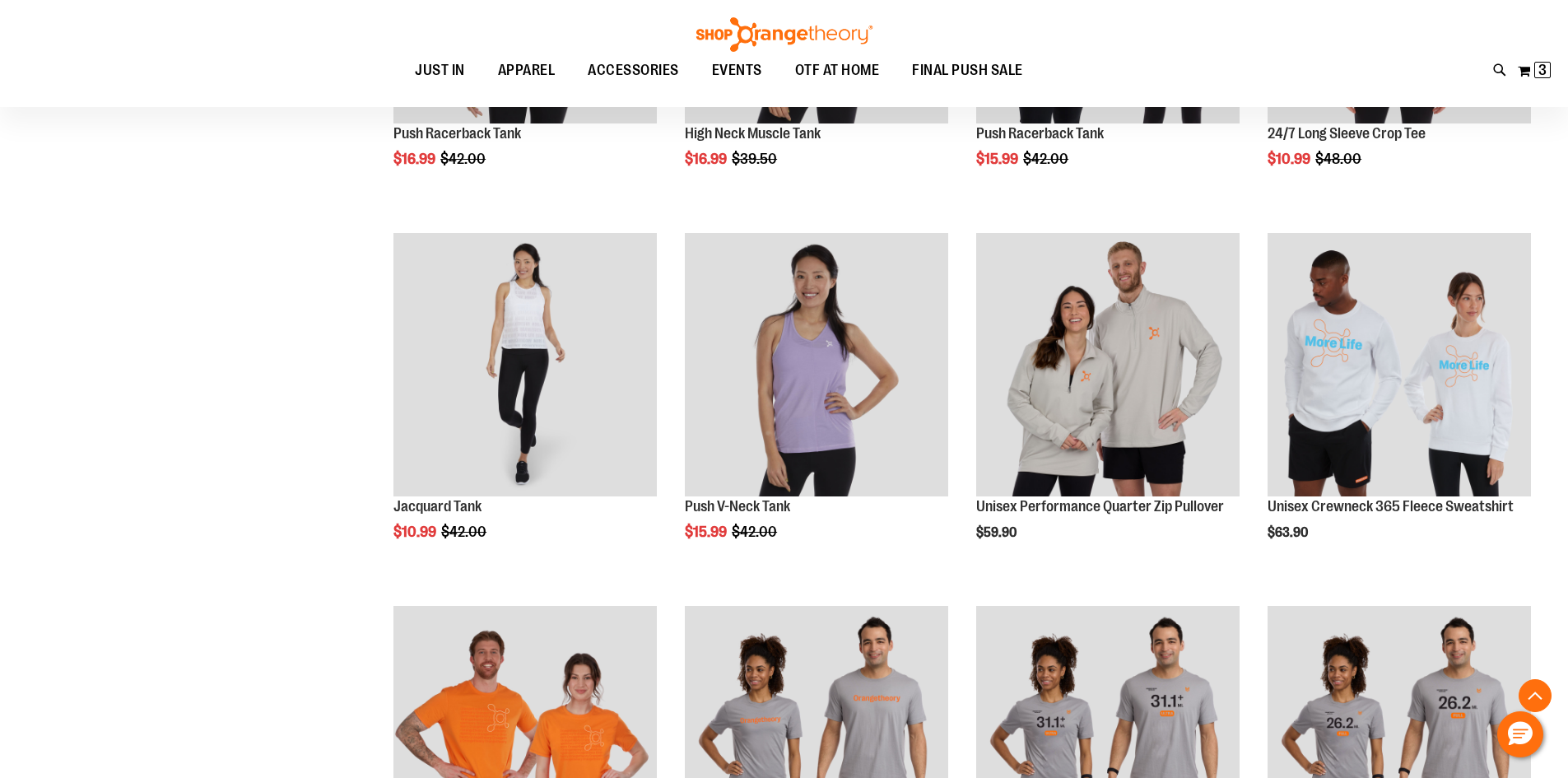
scroll to position [15819, 0]
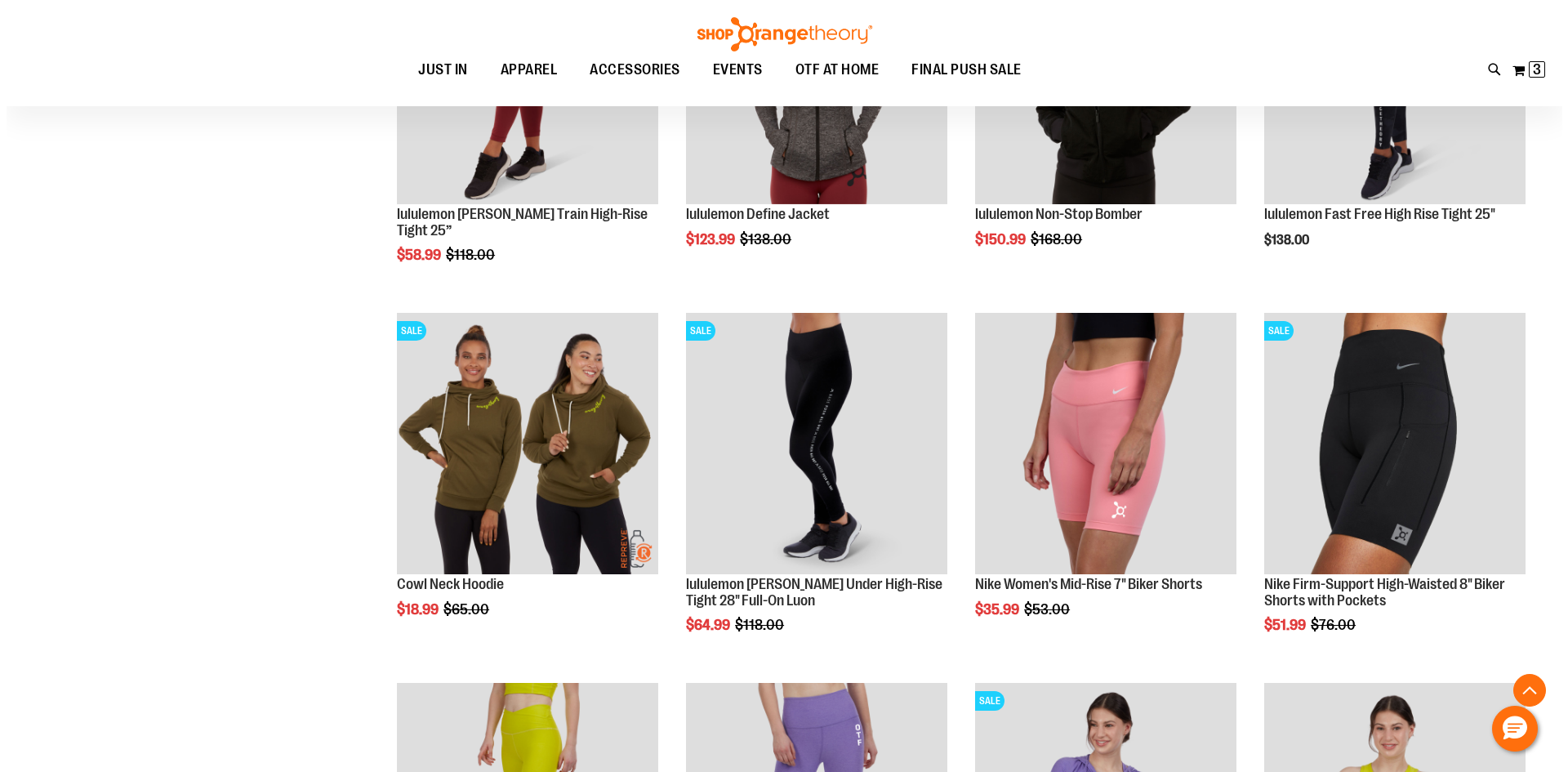
scroll to position [10471, 0]
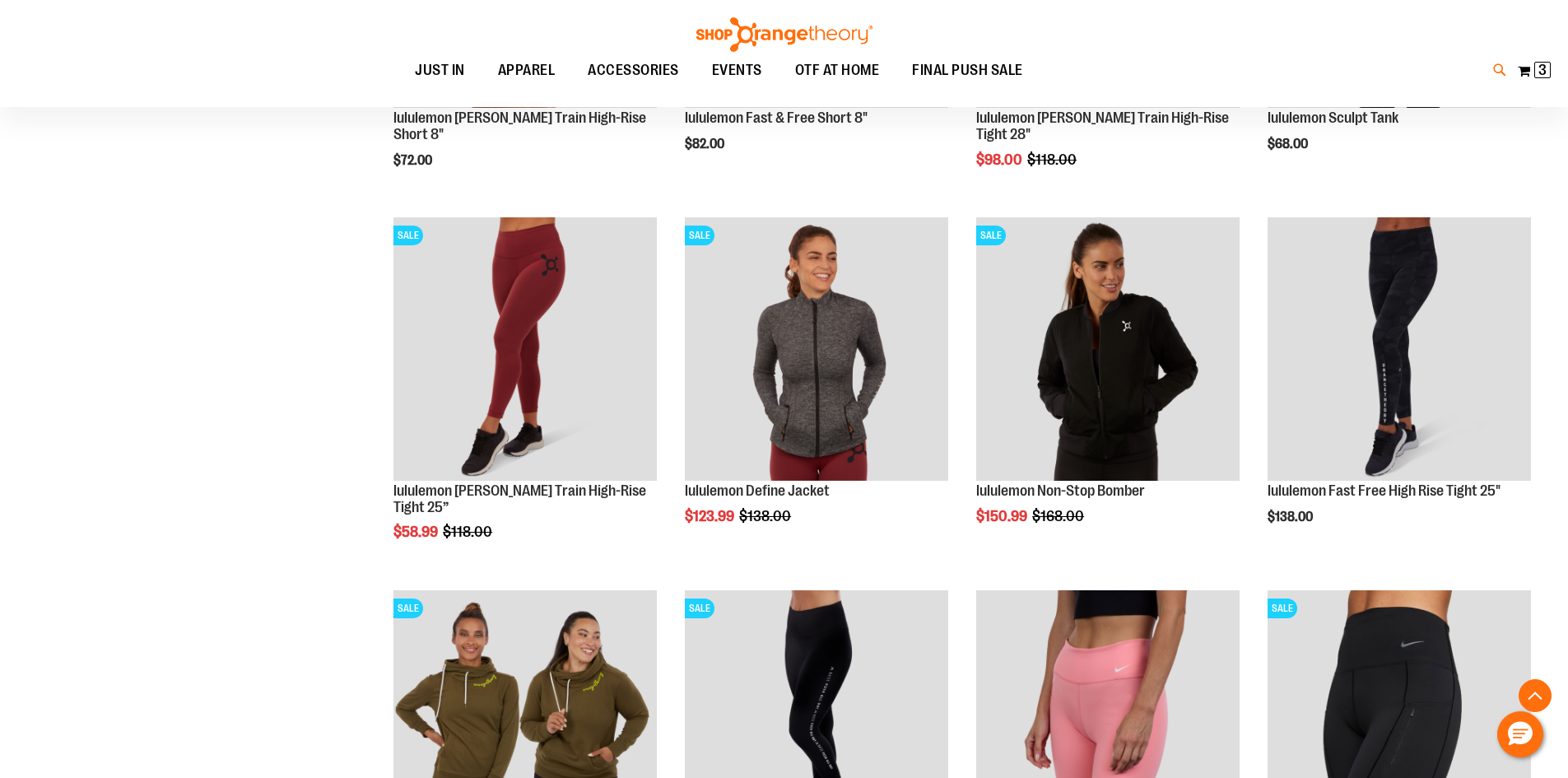
click at [1496, 68] on icon at bounding box center [1500, 71] width 14 height 19
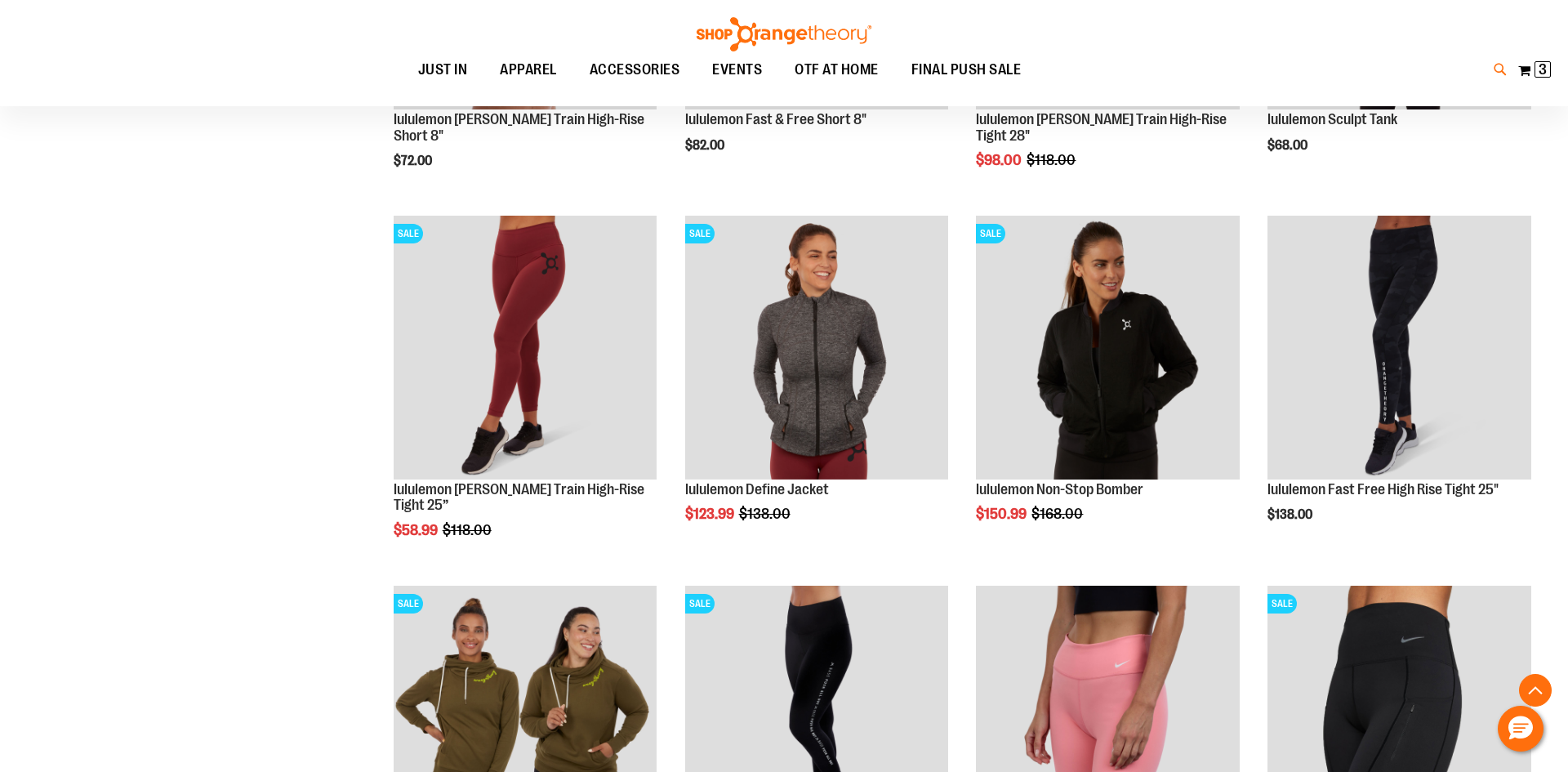
type input "*********"
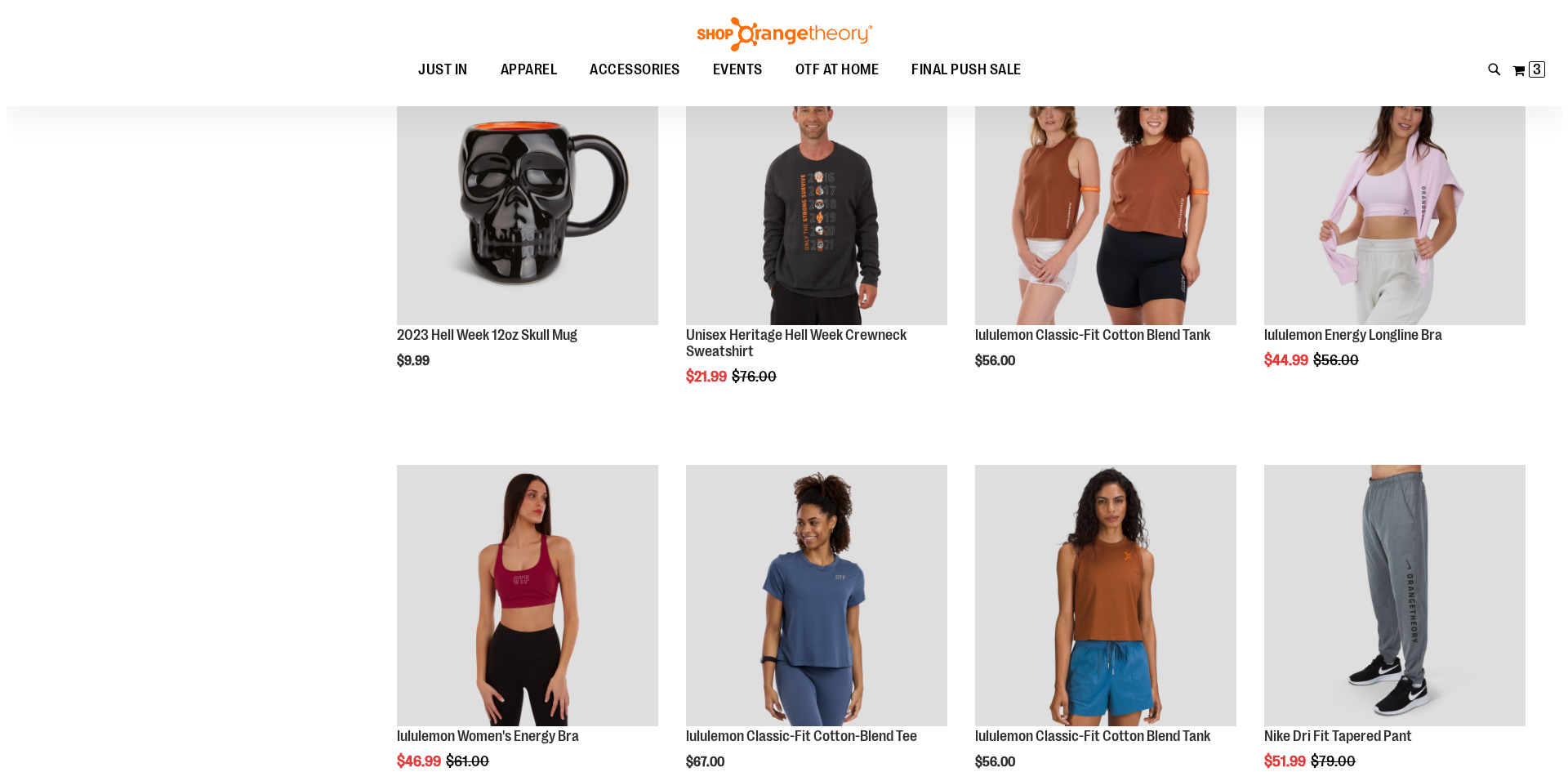
scroll to position [228, 0]
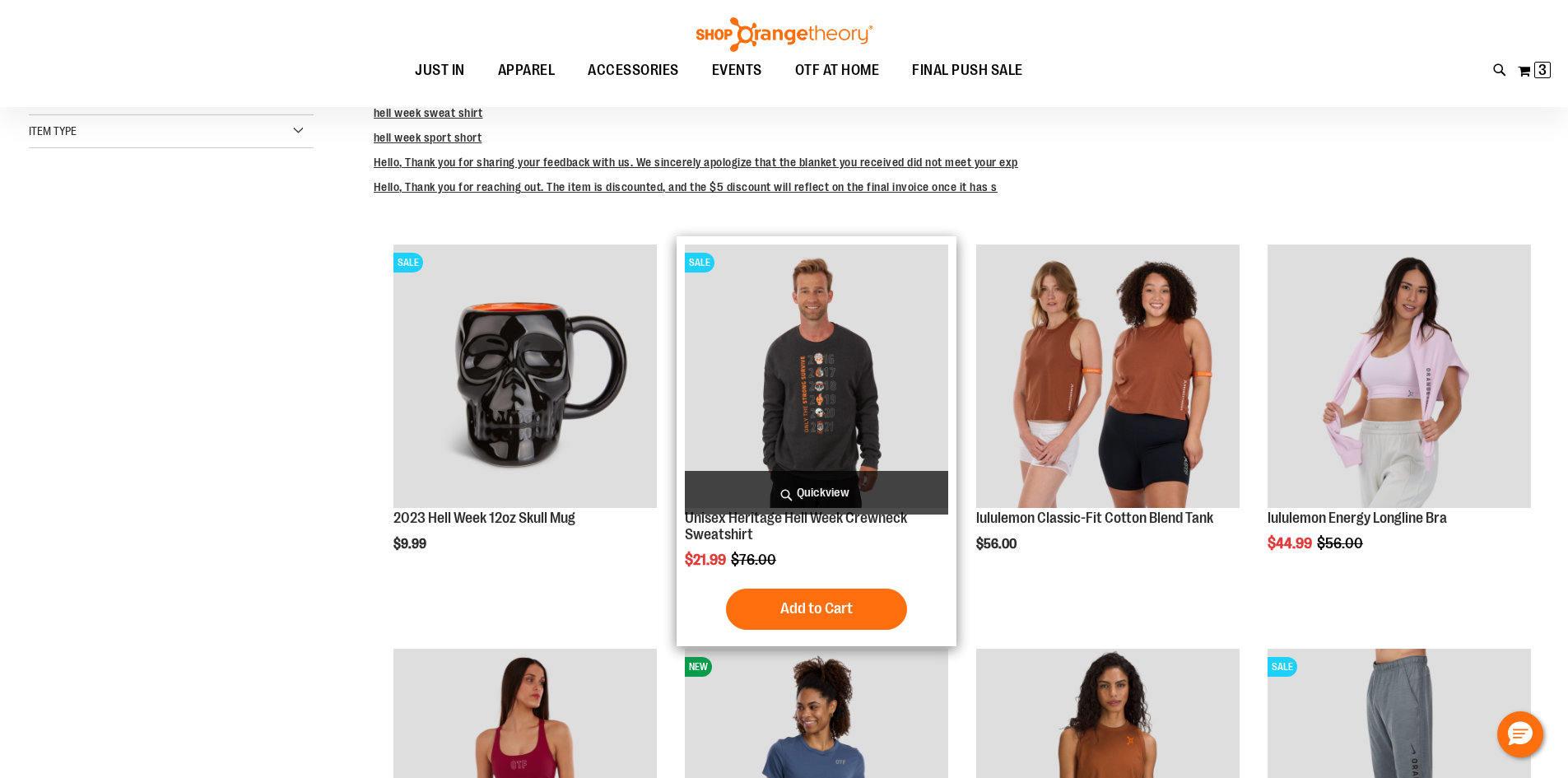
click at [809, 480] on span "Quickview" at bounding box center [817, 492] width 264 height 44
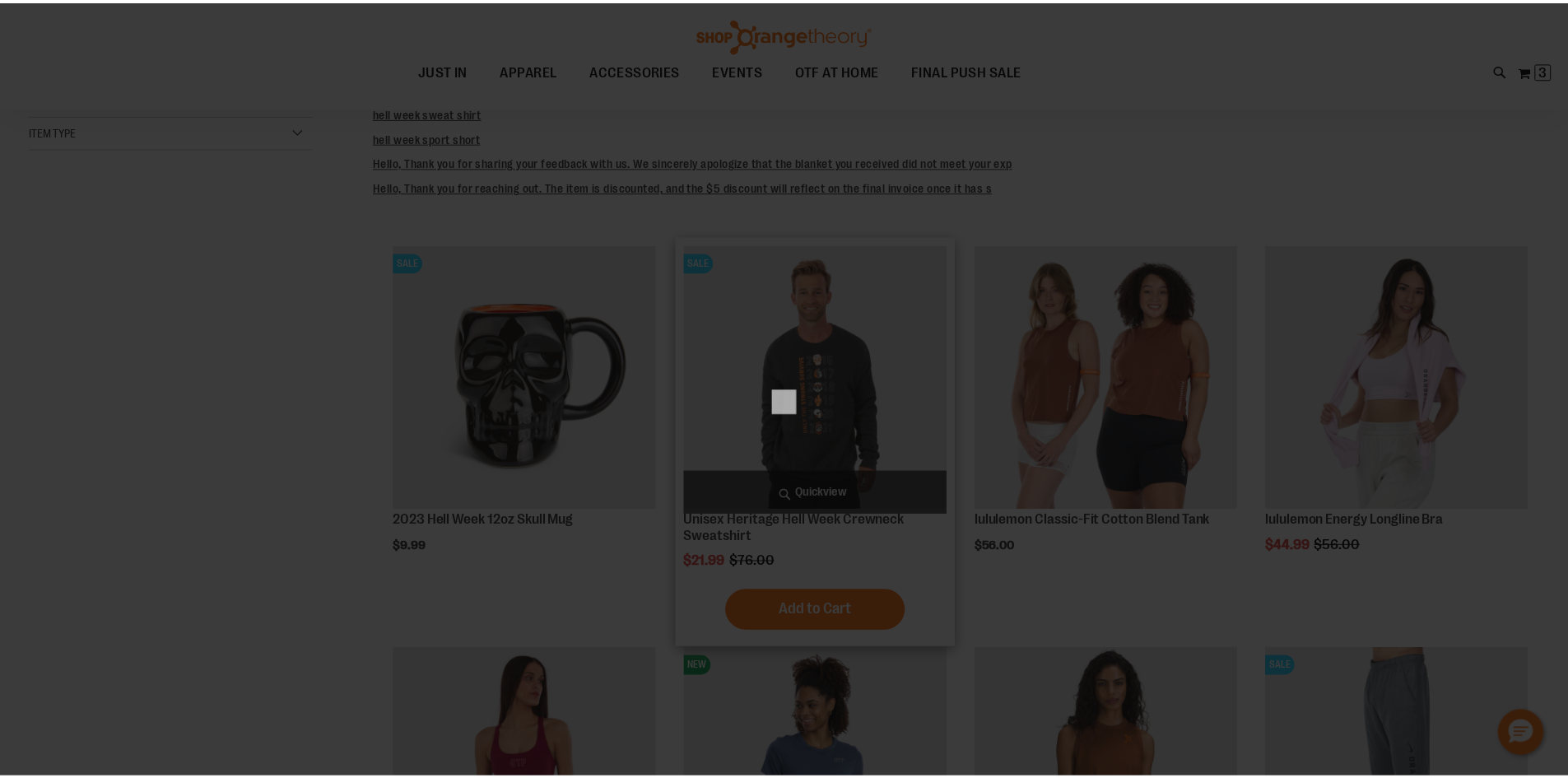
scroll to position [0, 0]
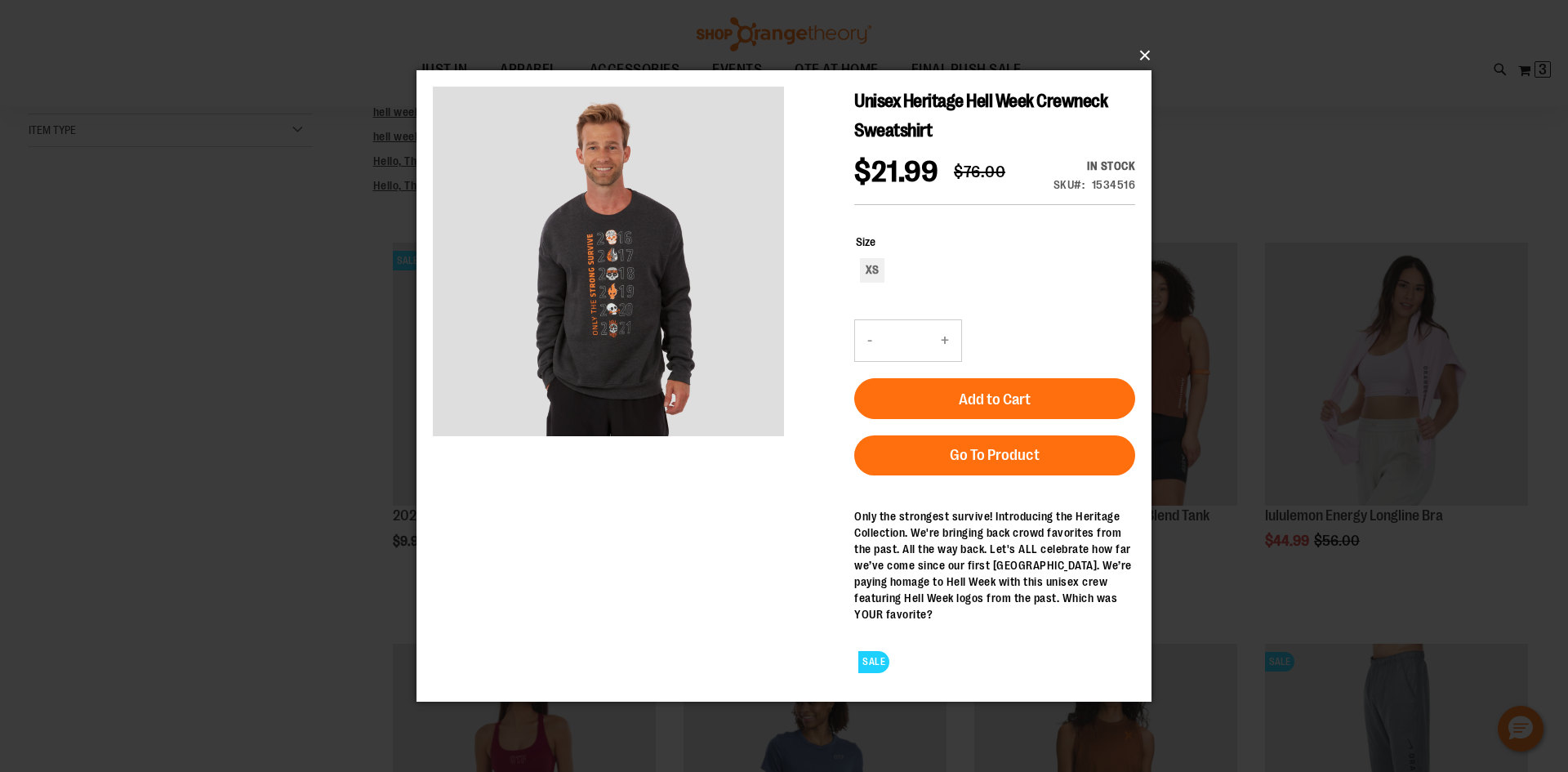
click at [1151, 53] on button "×" at bounding box center [788, 56] width 735 height 36
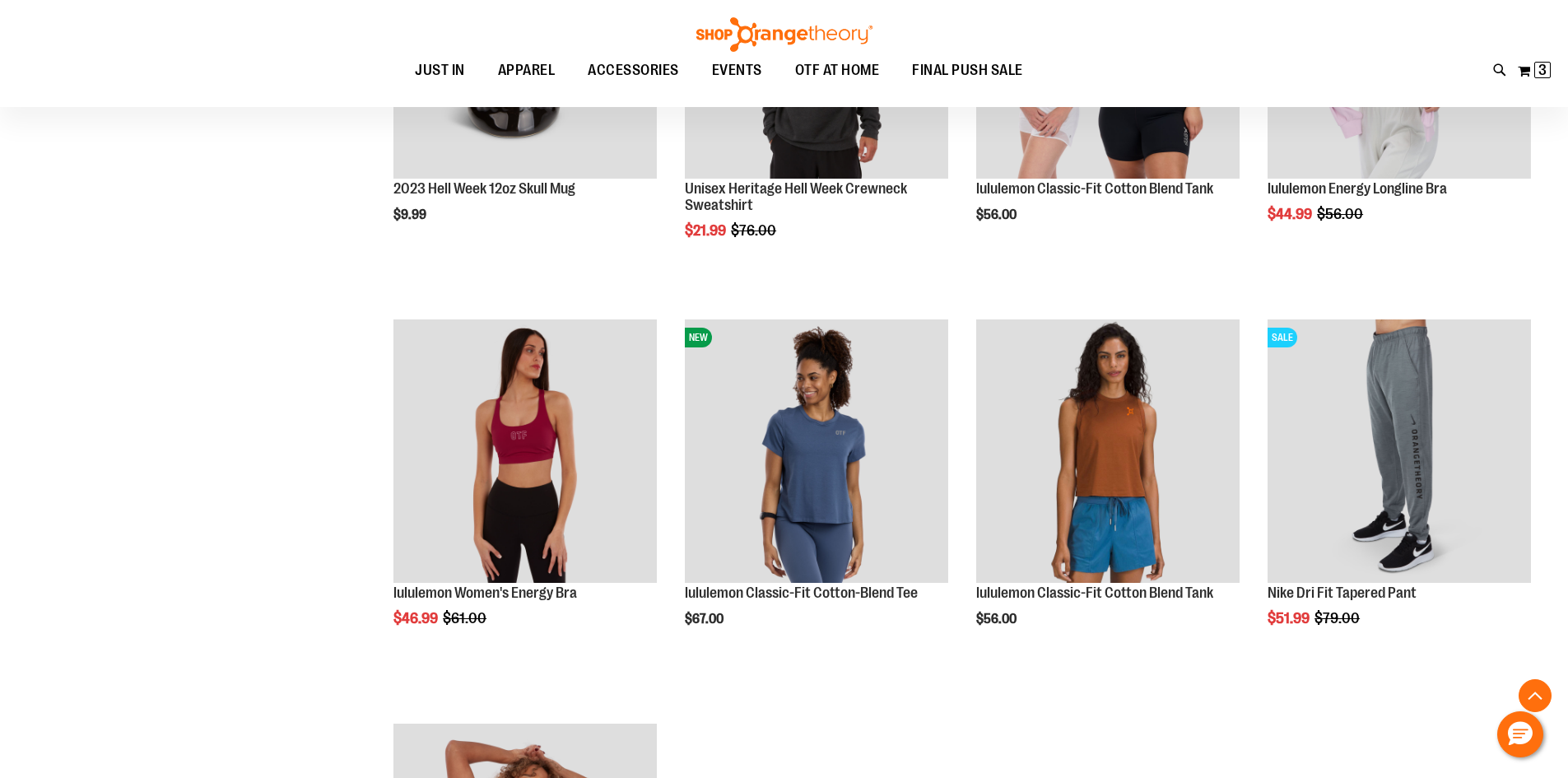
scroll to position [970, 0]
